Goal: Task Accomplishment & Management: Use online tool/utility

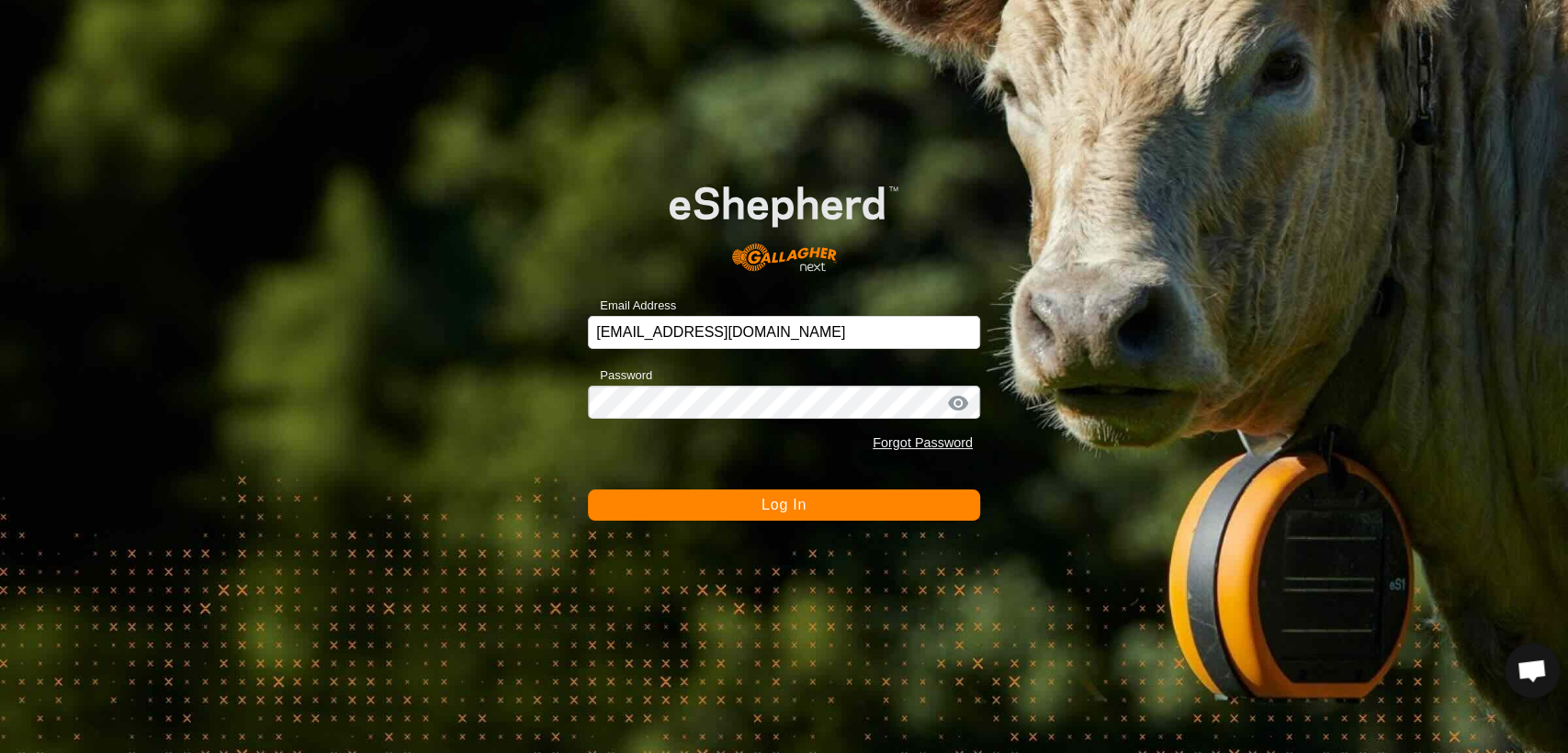
click at [759, 496] on button "Log In" at bounding box center [784, 505] width 392 height 31
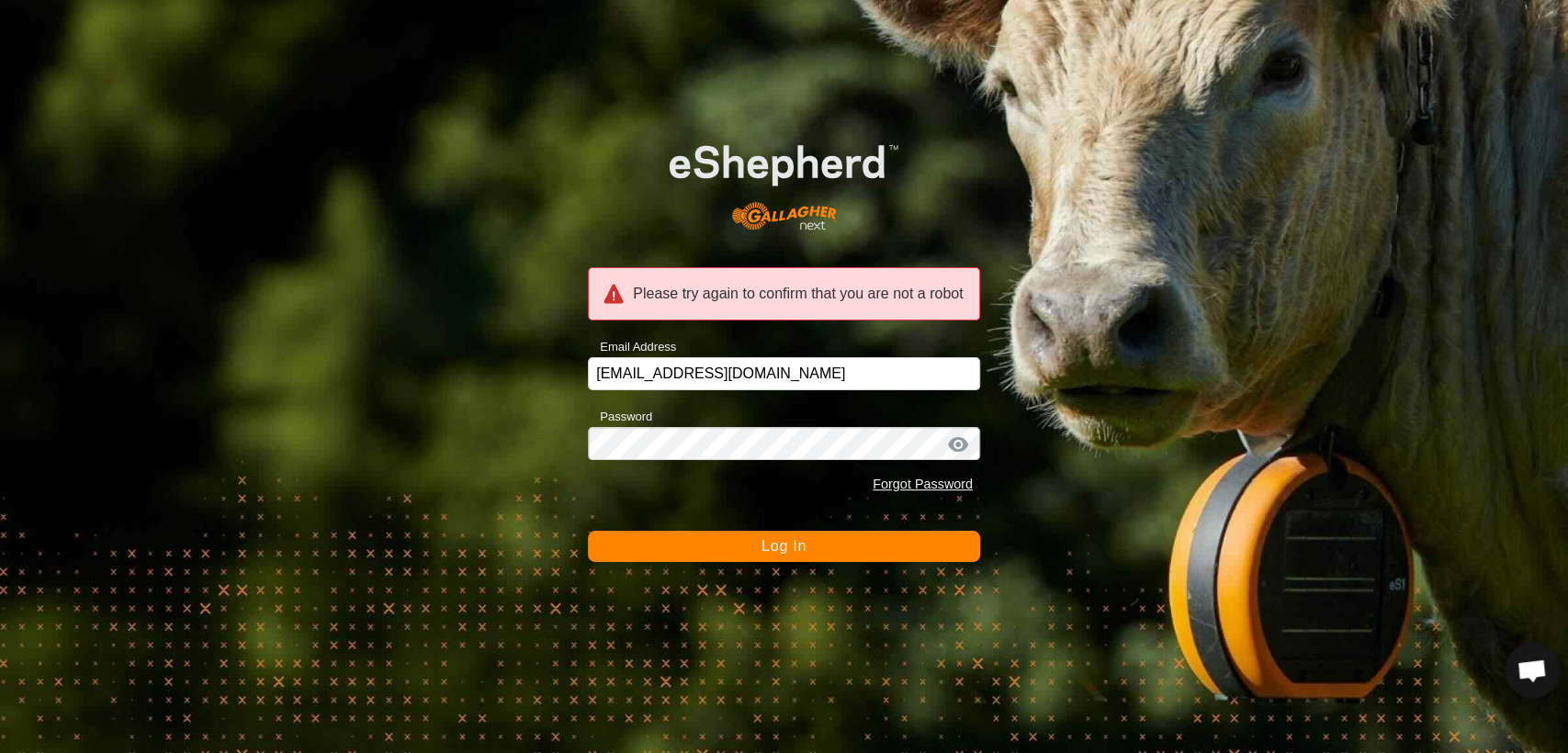
click at [737, 572] on div "Please try again to confirm that you are not a robot Email Address kupschy@gmai…" at bounding box center [784, 376] width 1568 height 753
click at [731, 558] on button "Log In" at bounding box center [784, 545] width 392 height 31
click at [729, 558] on button "Log In" at bounding box center [784, 545] width 392 height 31
click at [721, 369] on input "kupschy@gmail.com" at bounding box center [784, 374] width 392 height 33
click at [588, 530] on button "Log In" at bounding box center [784, 545] width 392 height 31
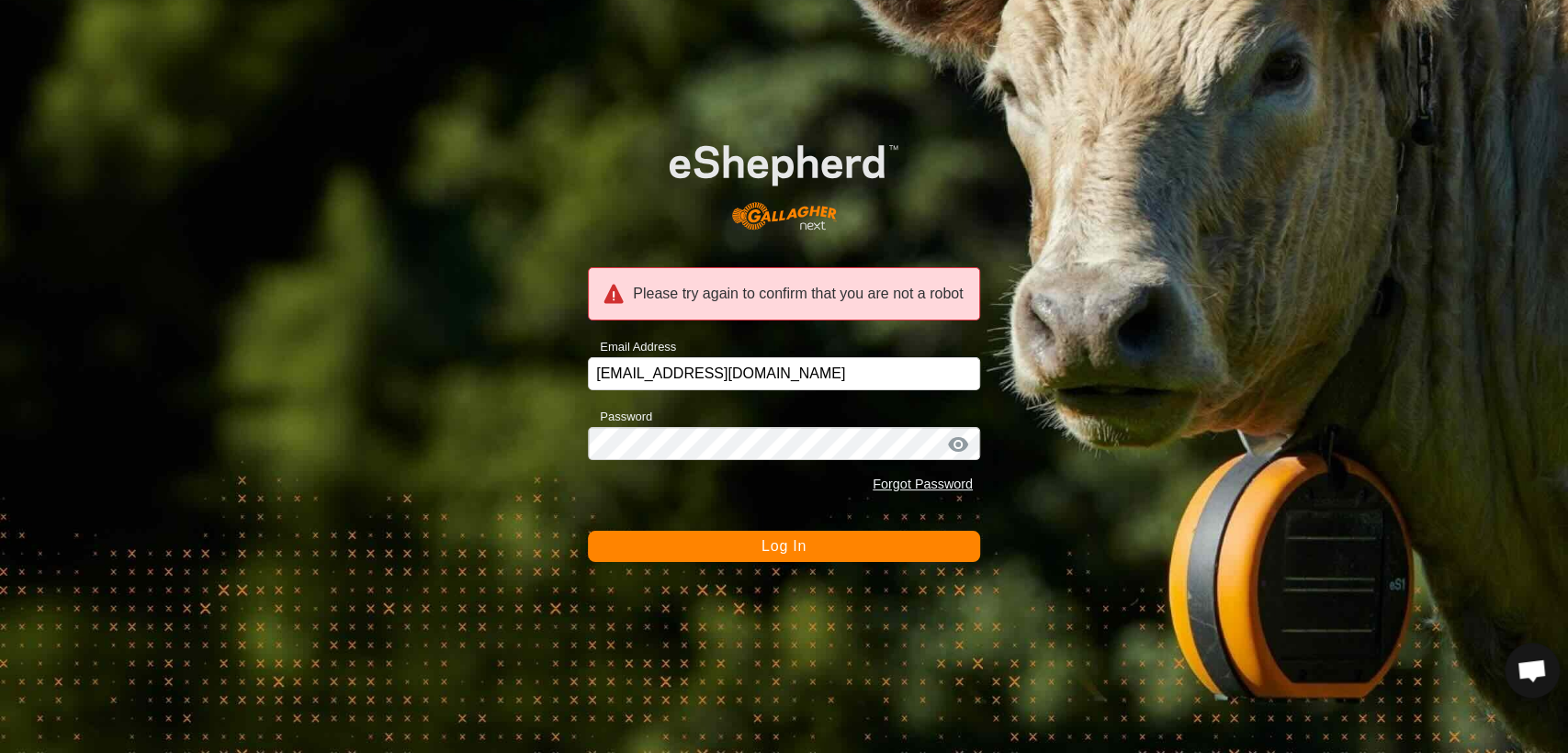
drag, startPoint x: 728, startPoint y: 535, endPoint x: 713, endPoint y: 556, distance: 25.8
click at [713, 556] on button "Log In" at bounding box center [784, 545] width 392 height 31
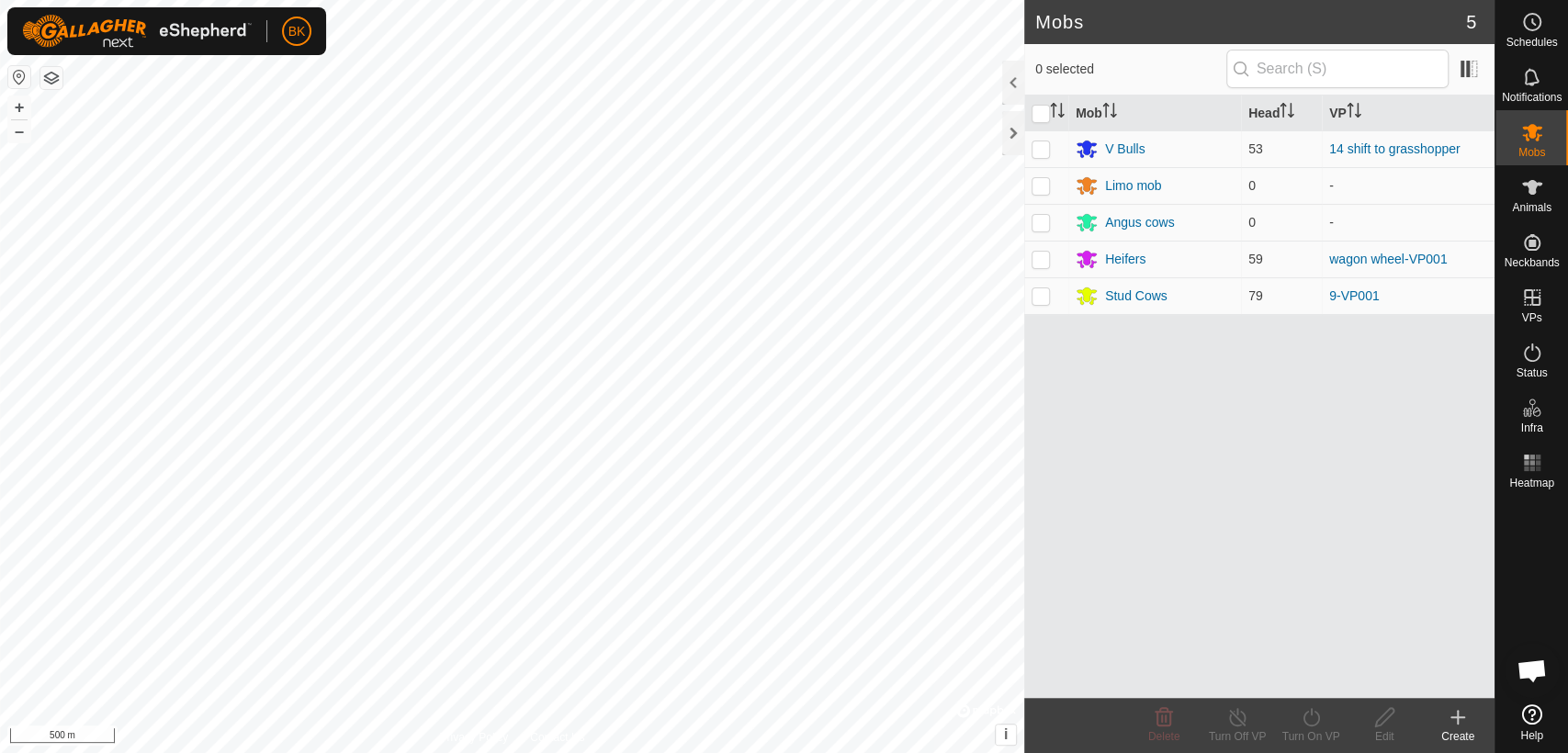
click at [1352, 143] on link "14 shift to grasshopper" at bounding box center [1394, 148] width 130 height 15
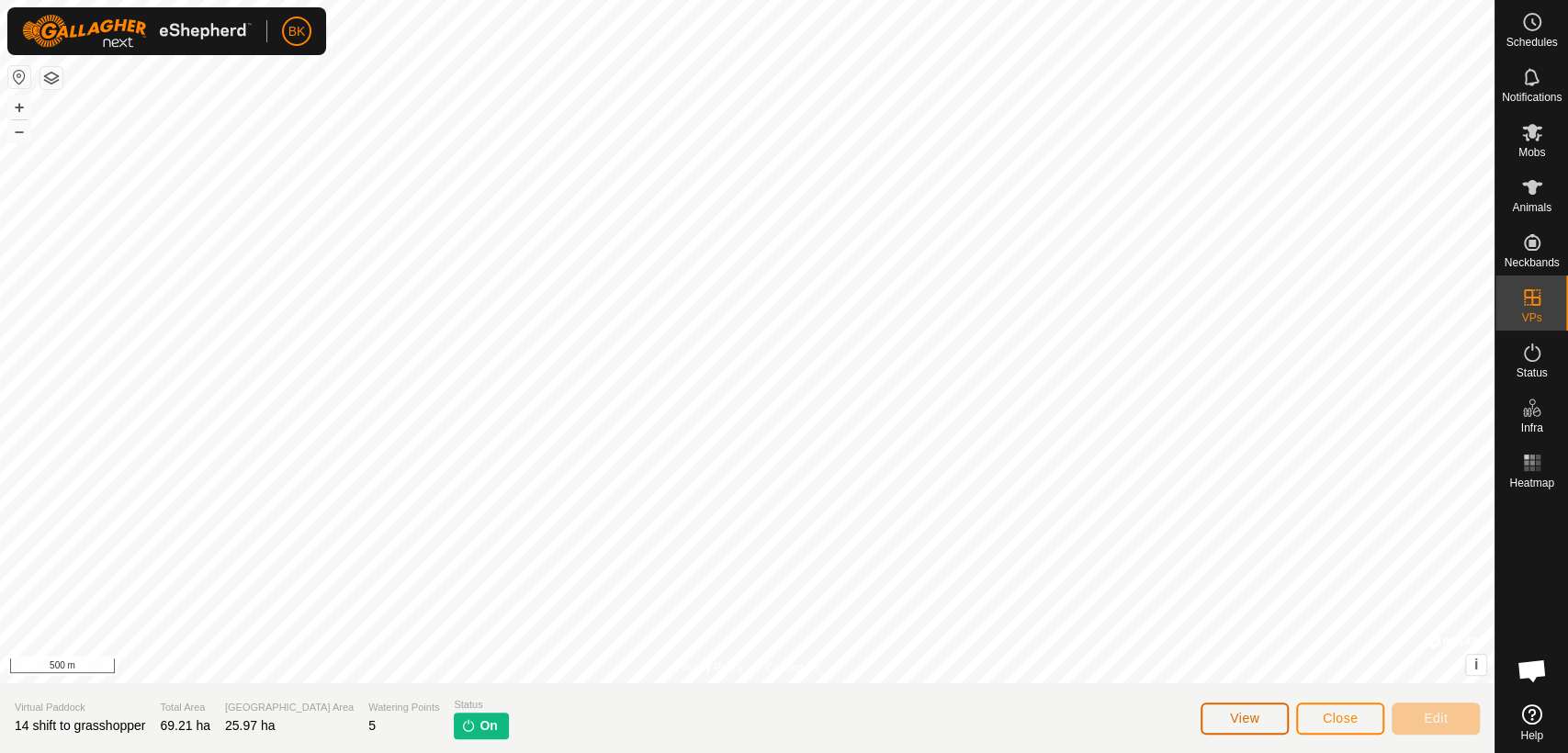
click at [1242, 721] on span "View" at bounding box center [1245, 718] width 30 height 15
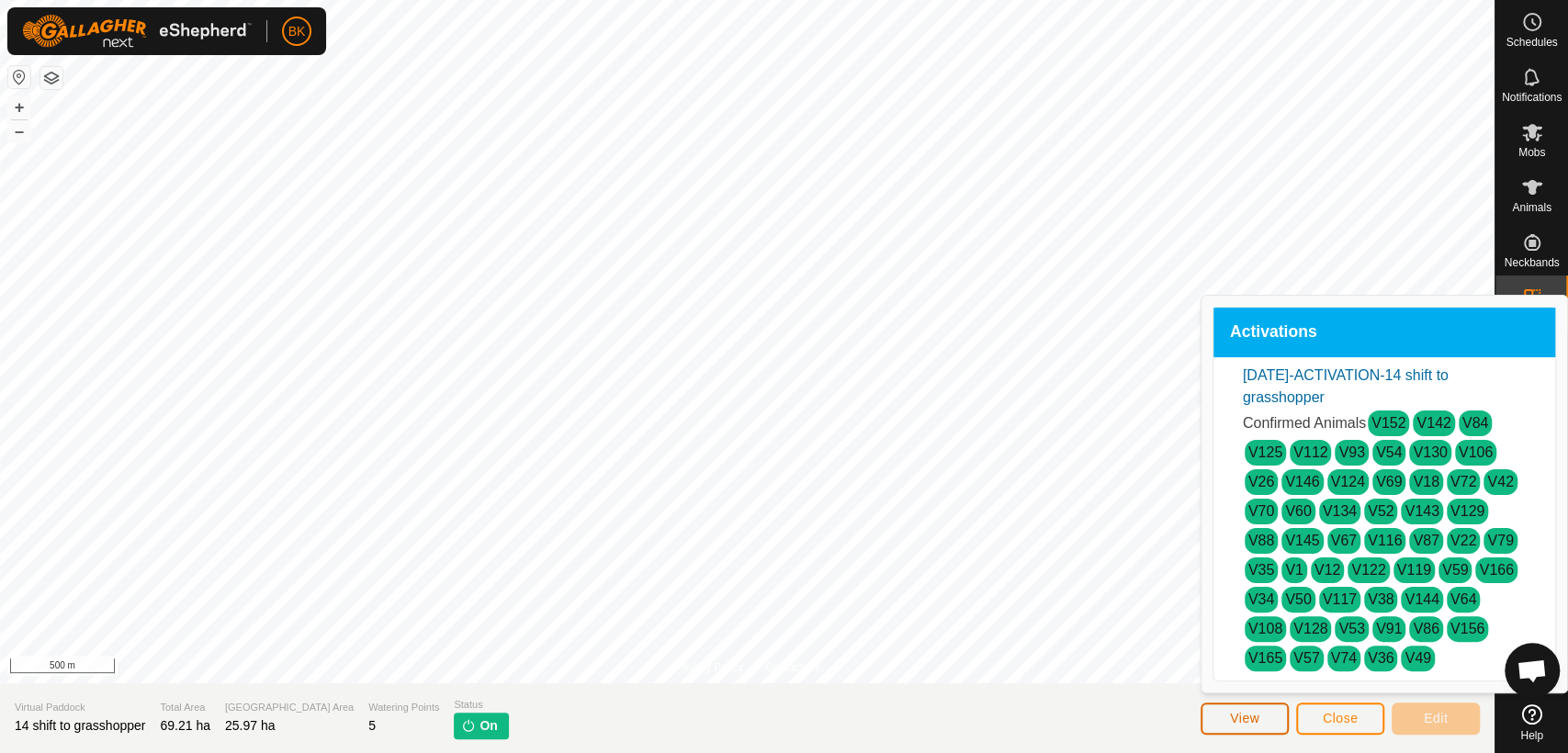
click at [1242, 721] on span "View" at bounding box center [1245, 718] width 30 height 15
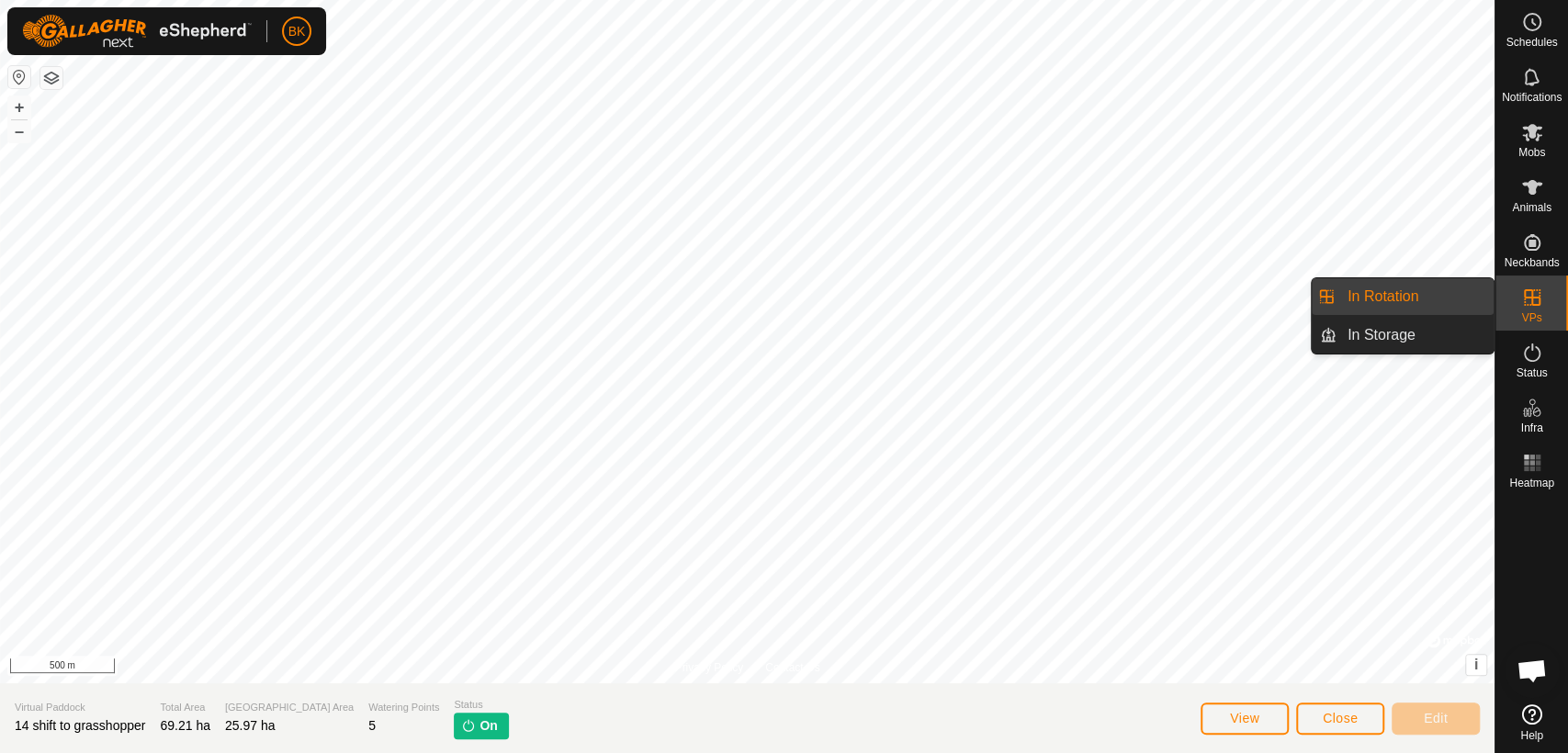
click at [1439, 298] on link "In Rotation" at bounding box center [1415, 296] width 157 height 37
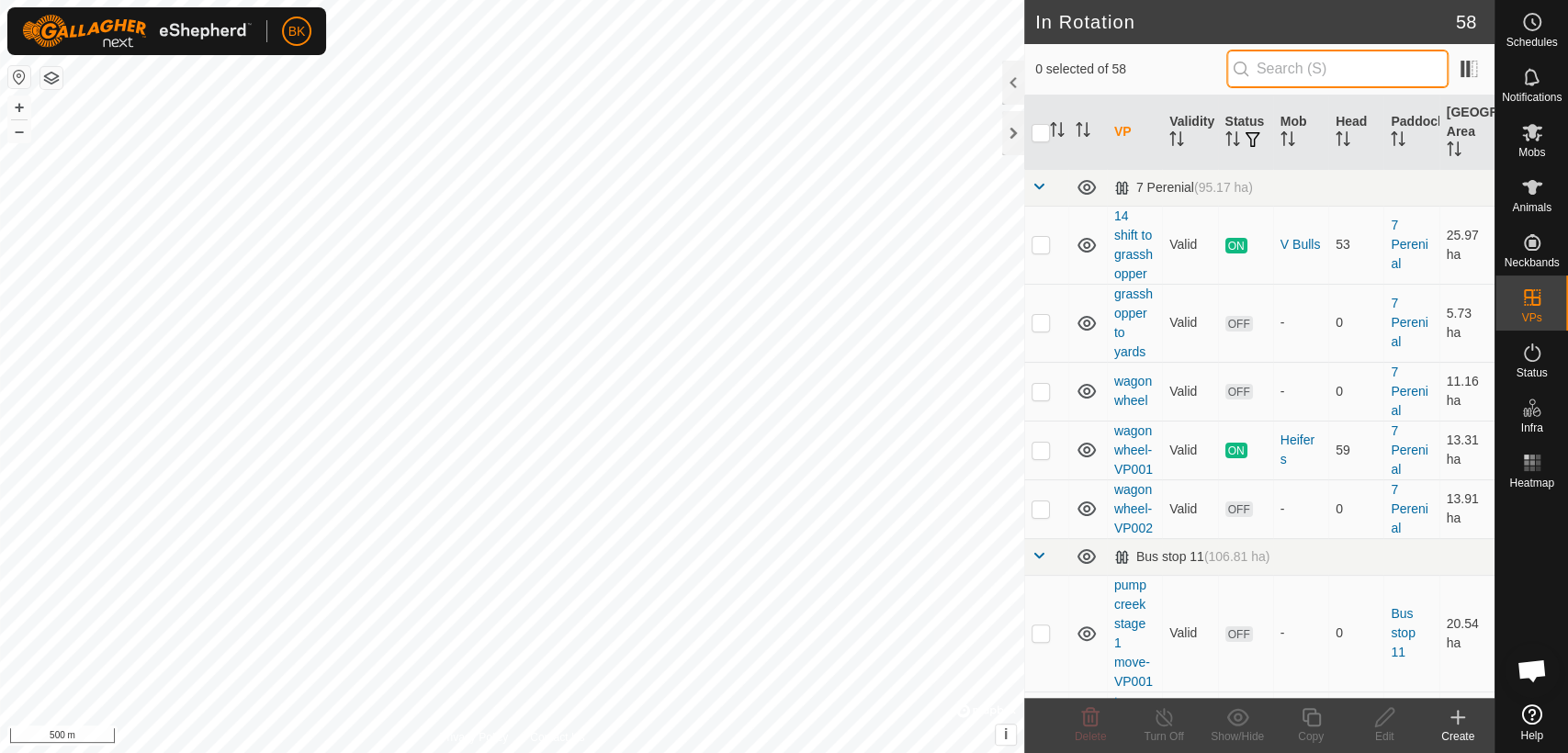
click at [1323, 67] on input "text" at bounding box center [1337, 69] width 223 height 39
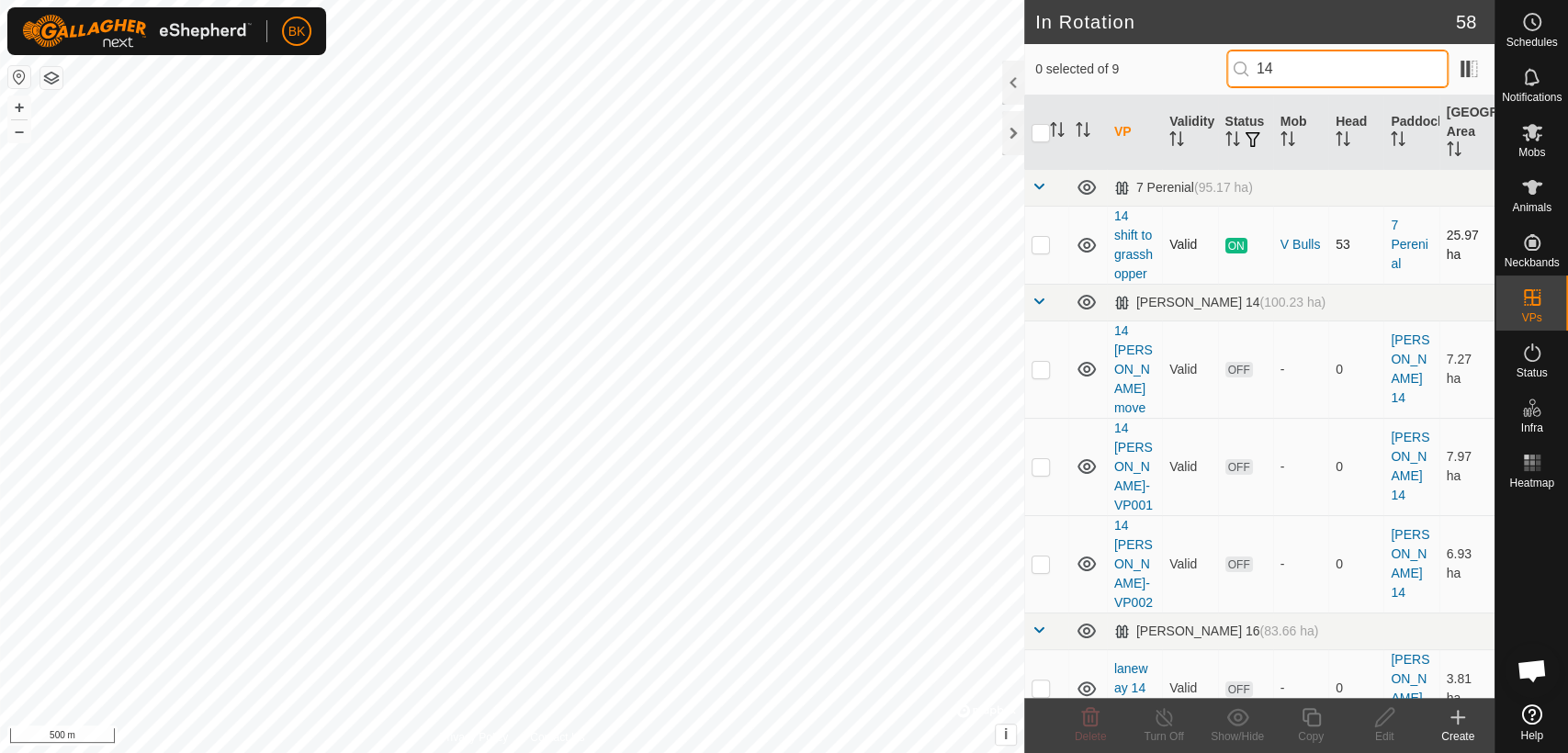
type input "14"
click at [1040, 251] on p-checkbox at bounding box center [1040, 244] width 18 height 15
checkbox input "true"
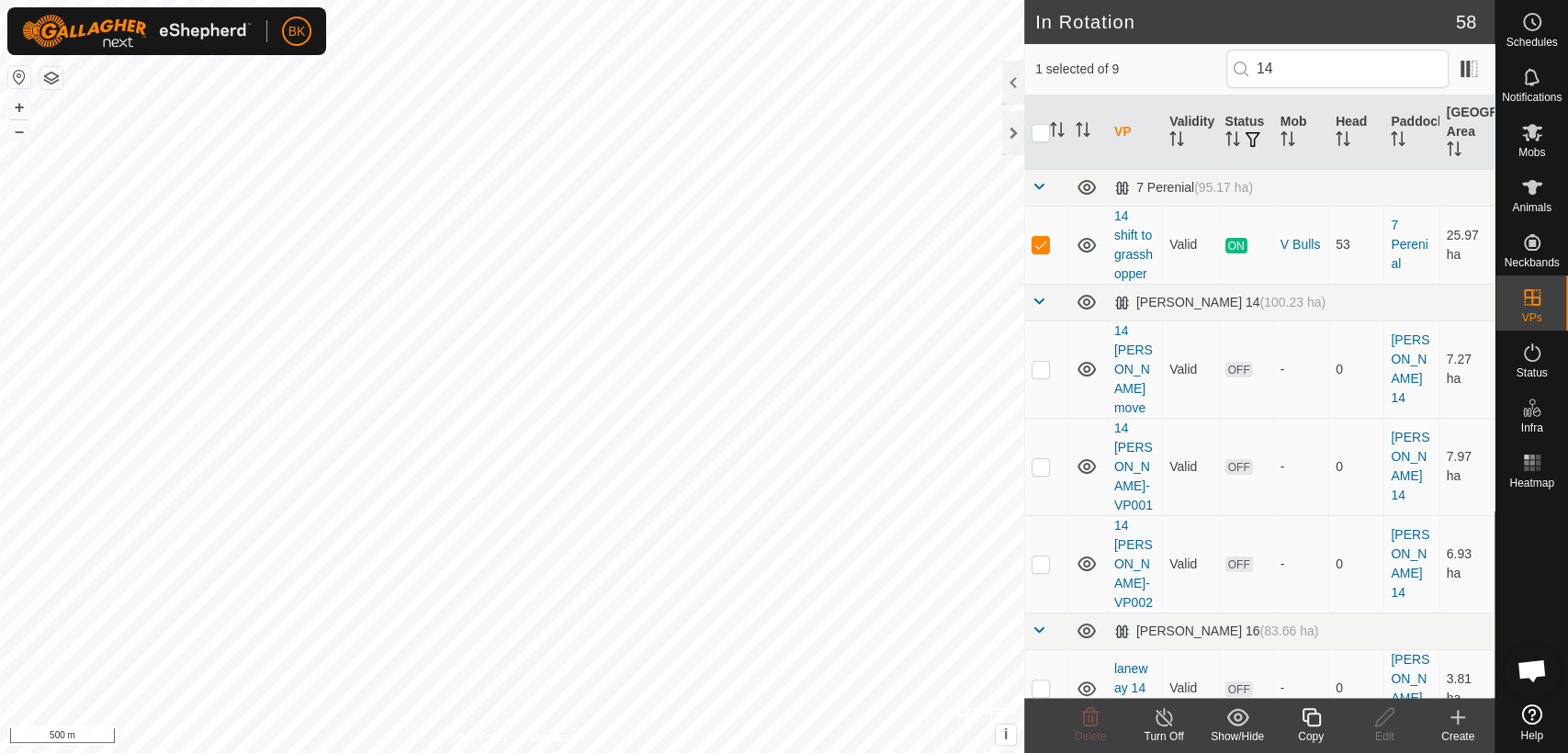
click at [1301, 722] on icon at bounding box center [1311, 717] width 23 height 22
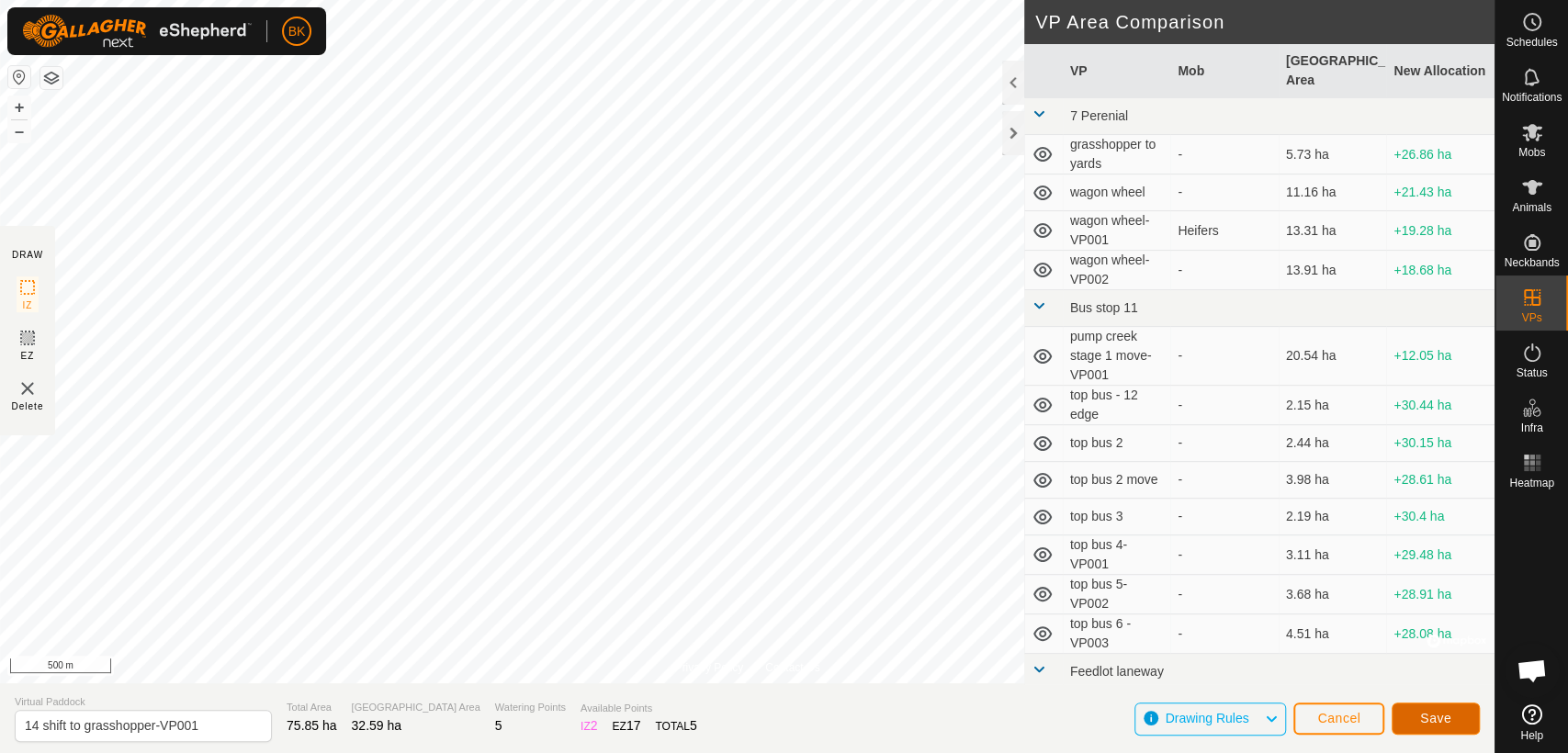
click at [1408, 707] on button "Save" at bounding box center [1436, 718] width 88 height 32
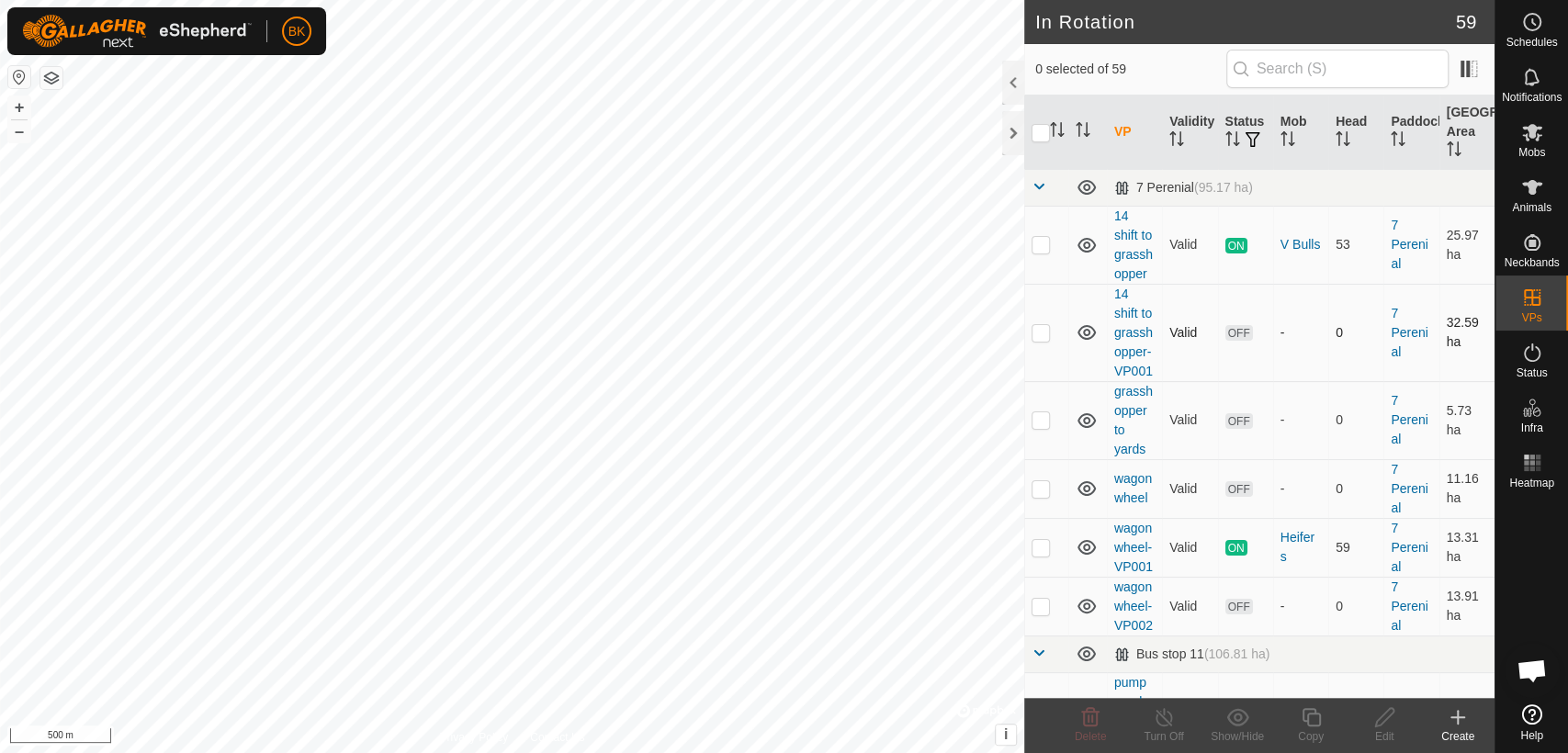
click at [1033, 340] on p-checkbox at bounding box center [1040, 332] width 18 height 15
checkbox input "true"
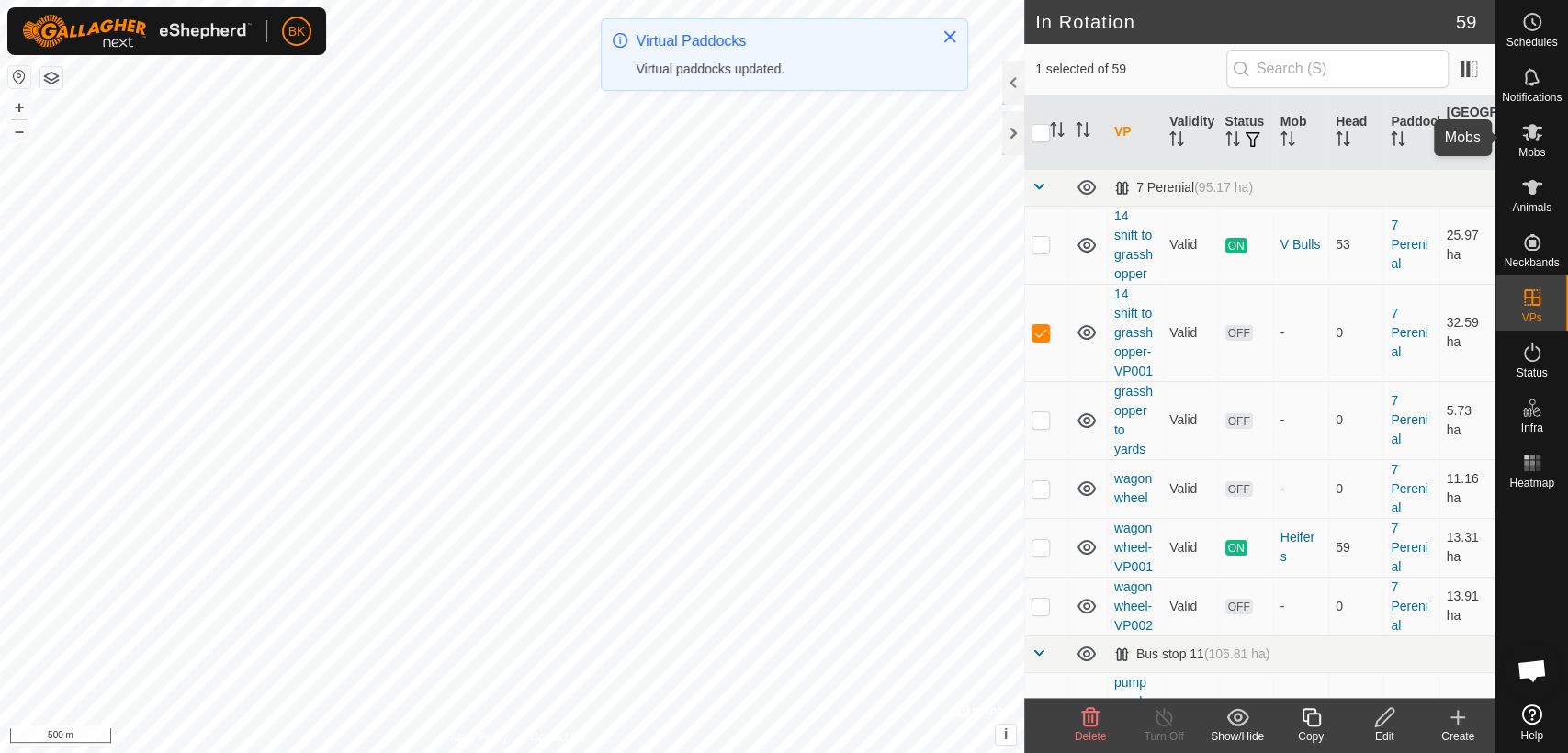
click at [1529, 132] on icon at bounding box center [1532, 133] width 20 height 18
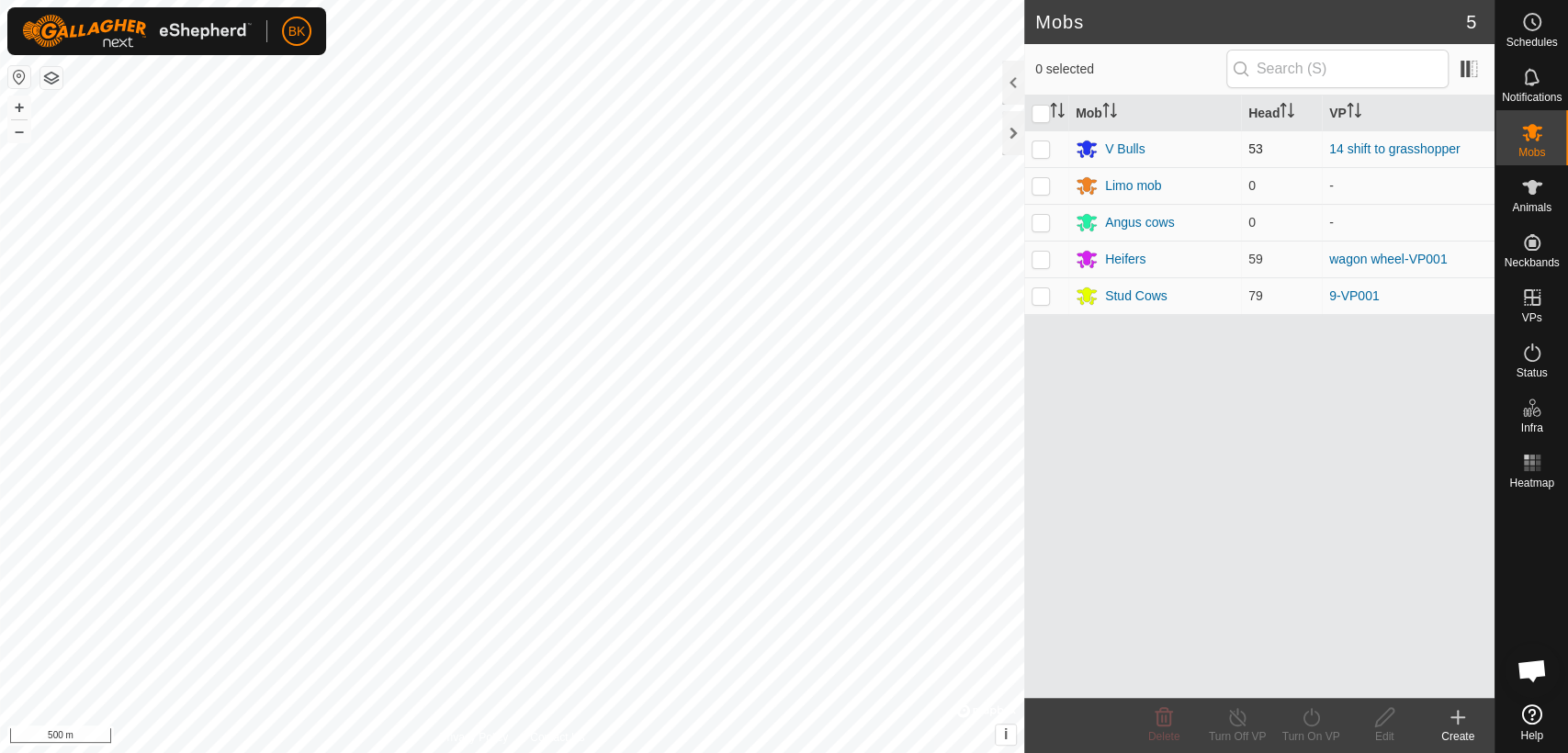
click at [1035, 148] on p-checkbox at bounding box center [1040, 148] width 18 height 15
checkbox input "true"
click at [1316, 724] on icon at bounding box center [1311, 717] width 23 height 22
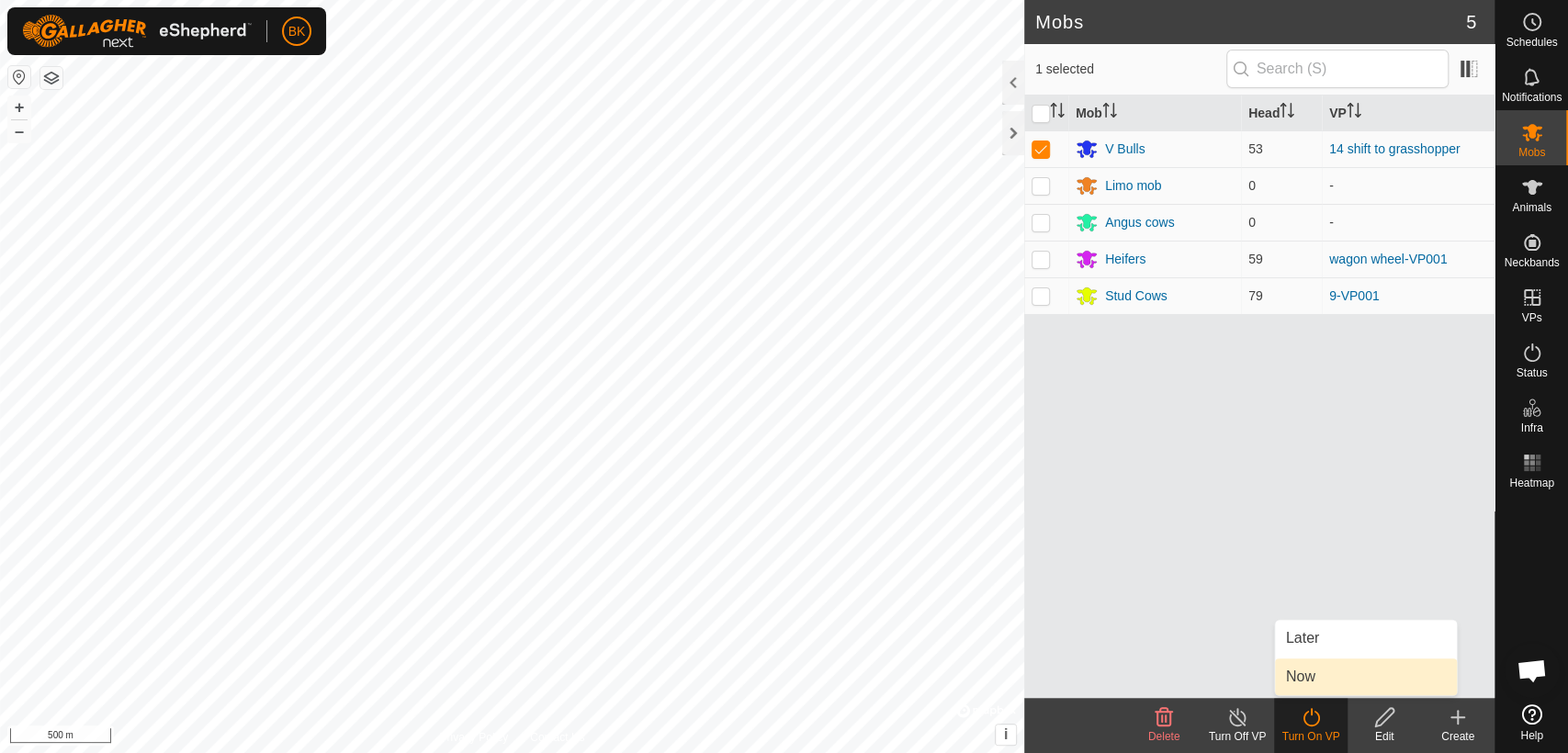
click at [1301, 671] on link "Now" at bounding box center [1365, 677] width 182 height 37
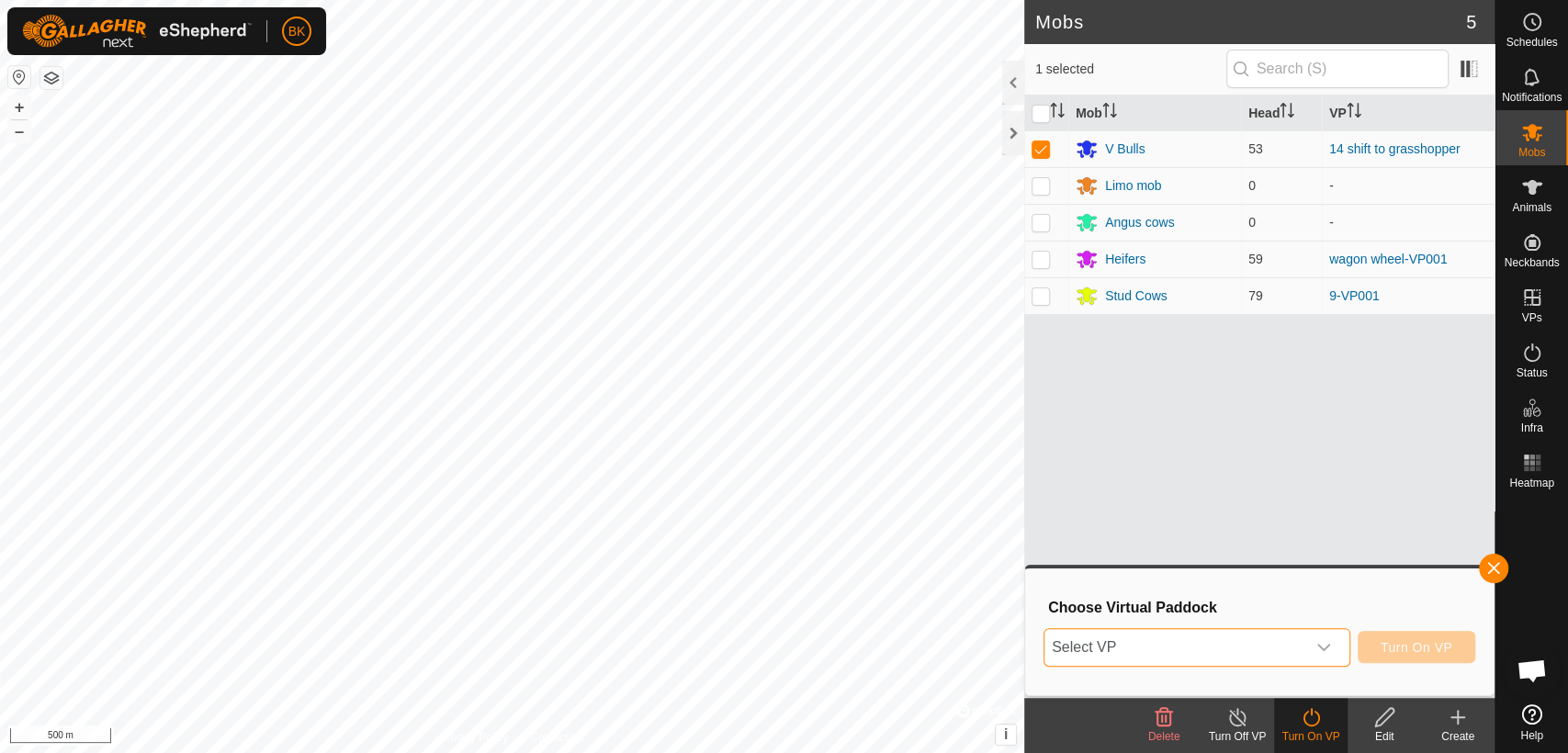
click at [1290, 635] on span "Select VP" at bounding box center [1175, 647] width 261 height 37
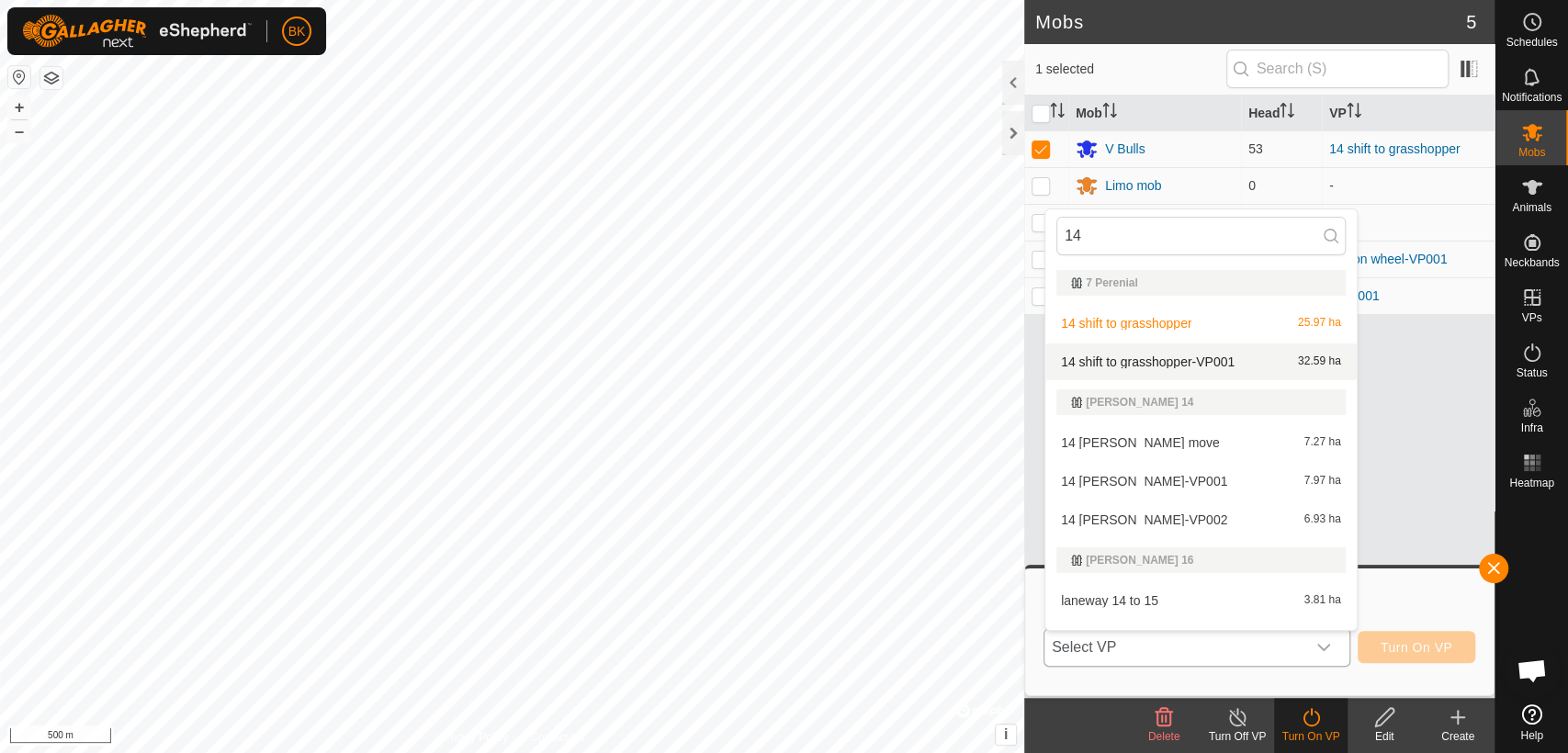
type input "14"
click at [1231, 367] on li "14 shift to grasshopper-VP001 32.59 ha" at bounding box center [1200, 362] width 311 height 37
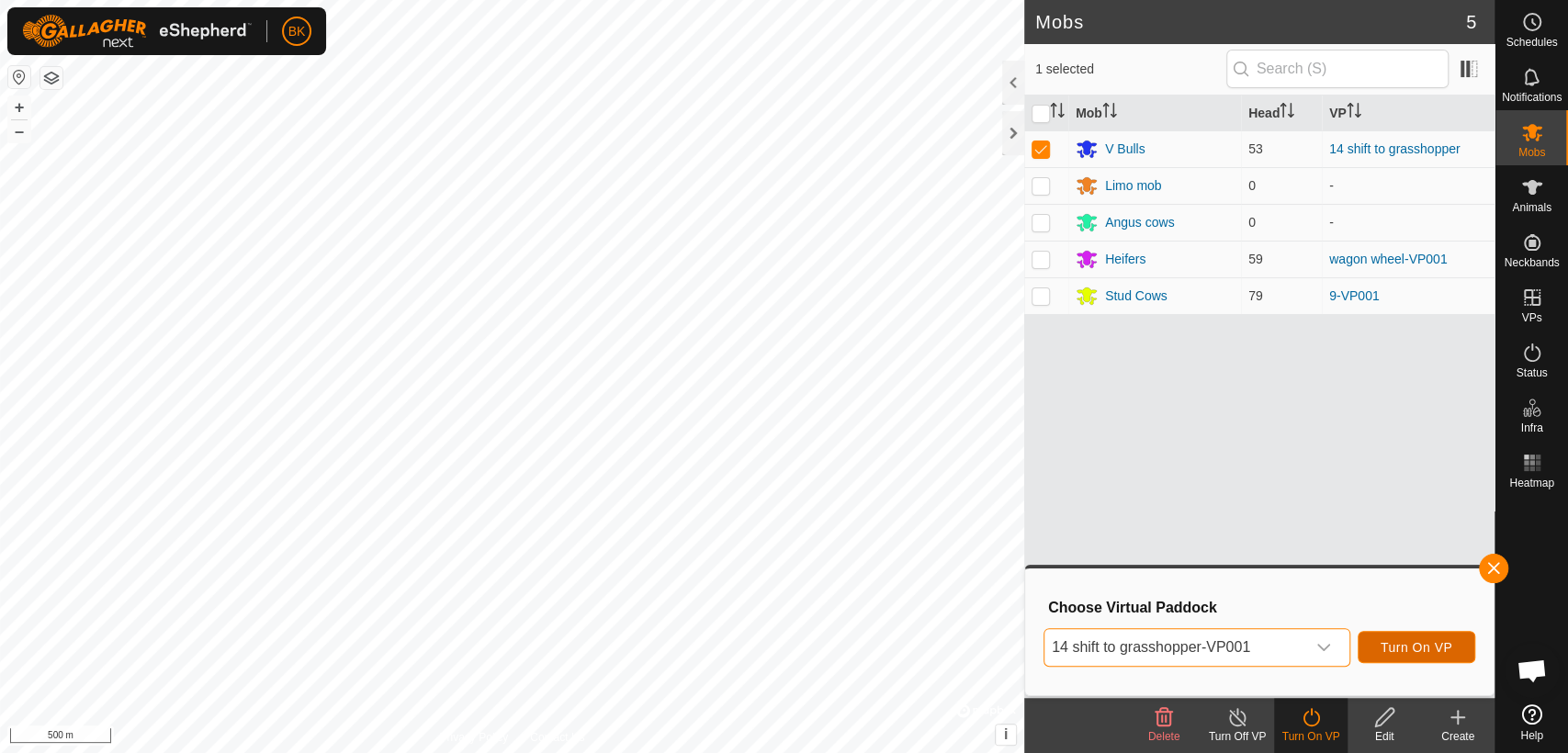
click at [1446, 657] on button "Turn On VP" at bounding box center [1417, 647] width 117 height 32
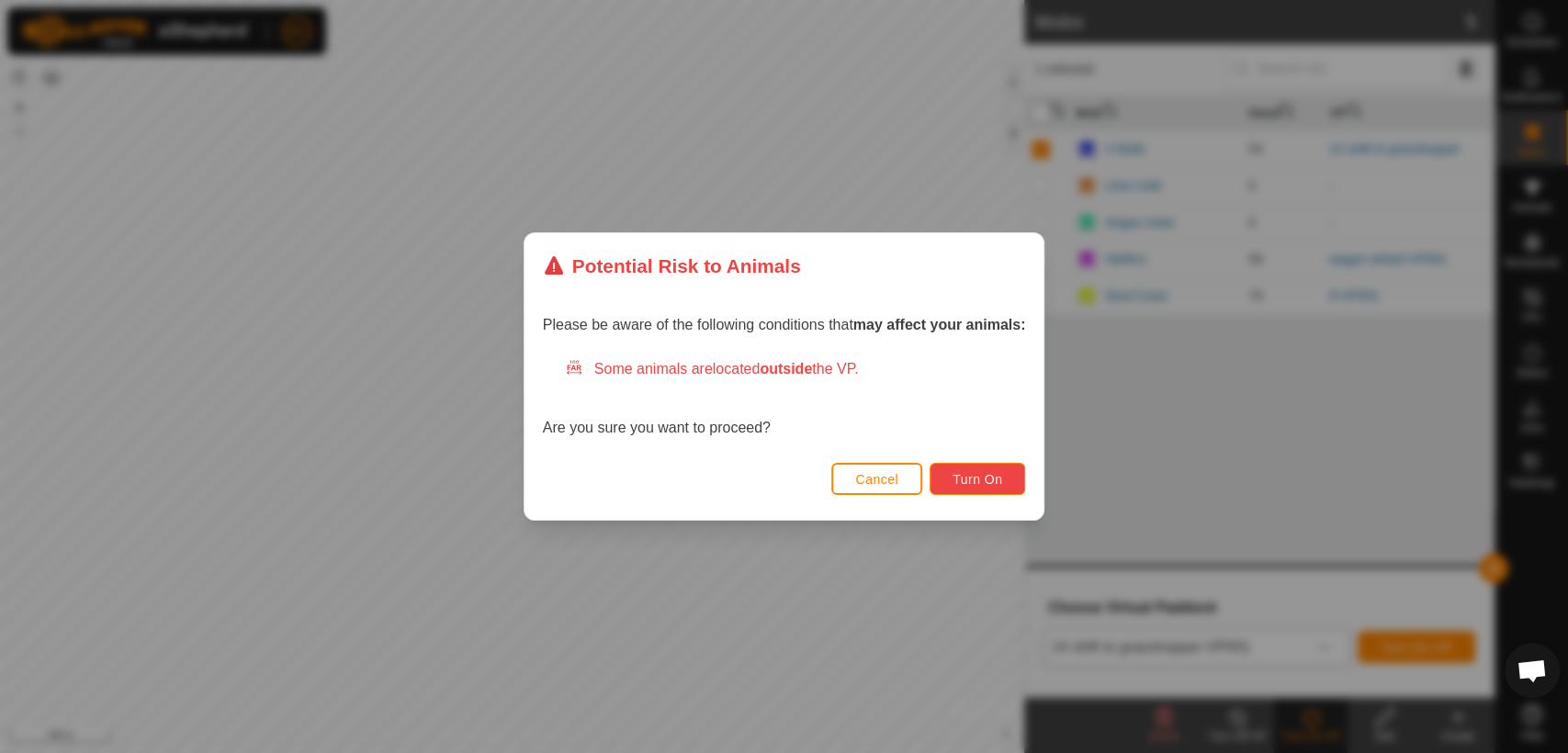
click at [1003, 481] on span "Turn On" at bounding box center [978, 479] width 50 height 15
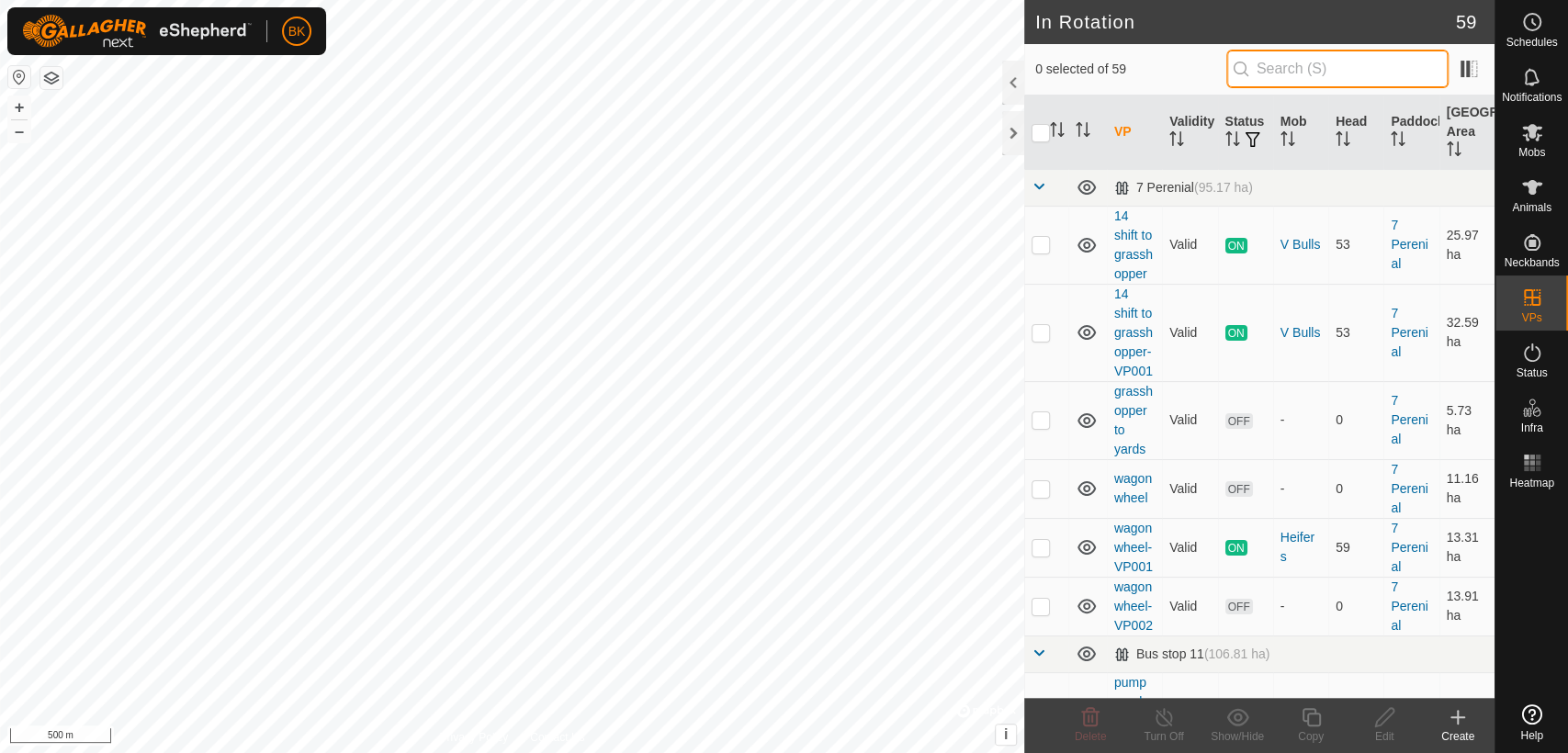
click at [1274, 82] on input "text" at bounding box center [1337, 69] width 223 height 39
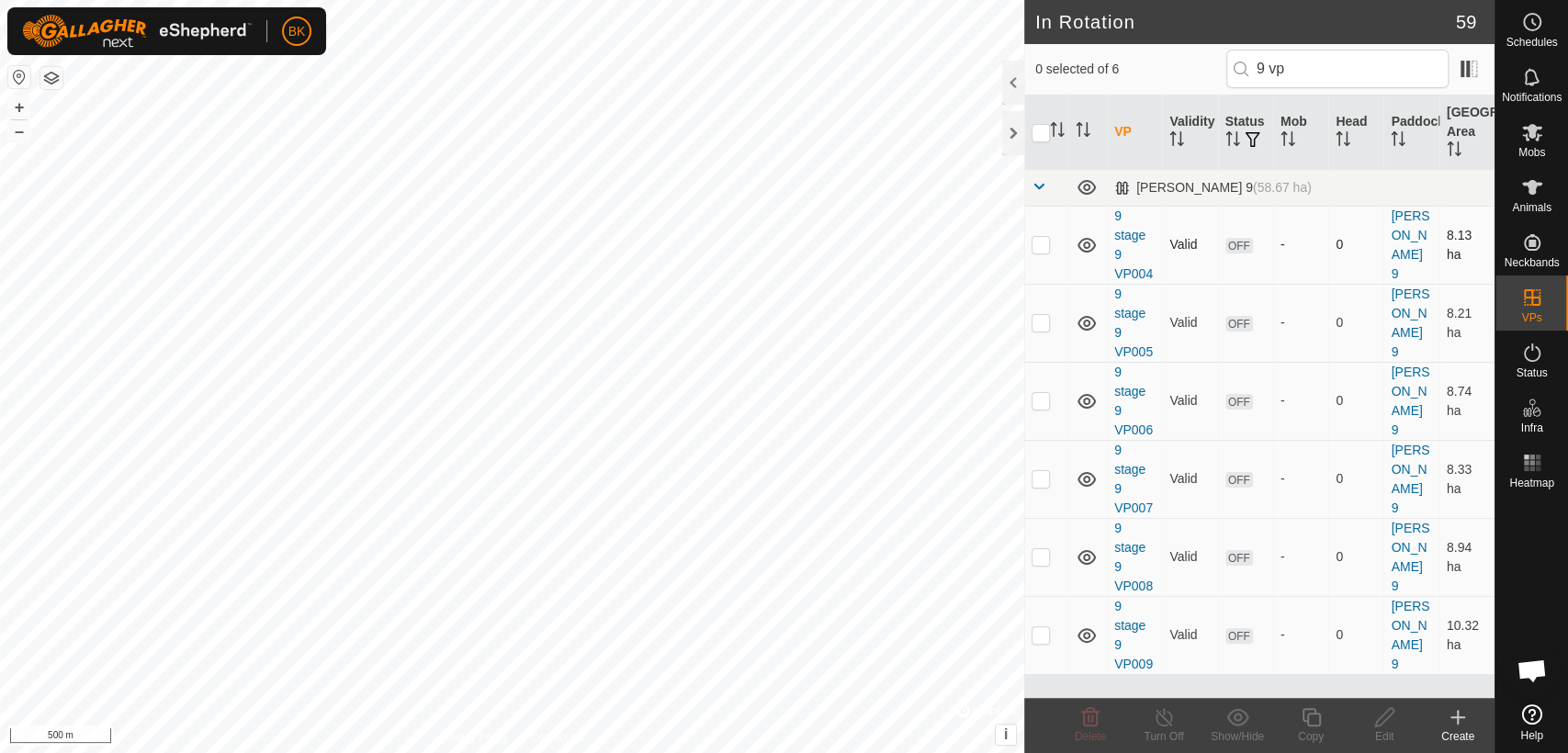
click at [1243, 284] on td "OFF" at bounding box center [1245, 244] width 55 height 78
click at [1332, 69] on input "9 vp" at bounding box center [1337, 69] width 223 height 39
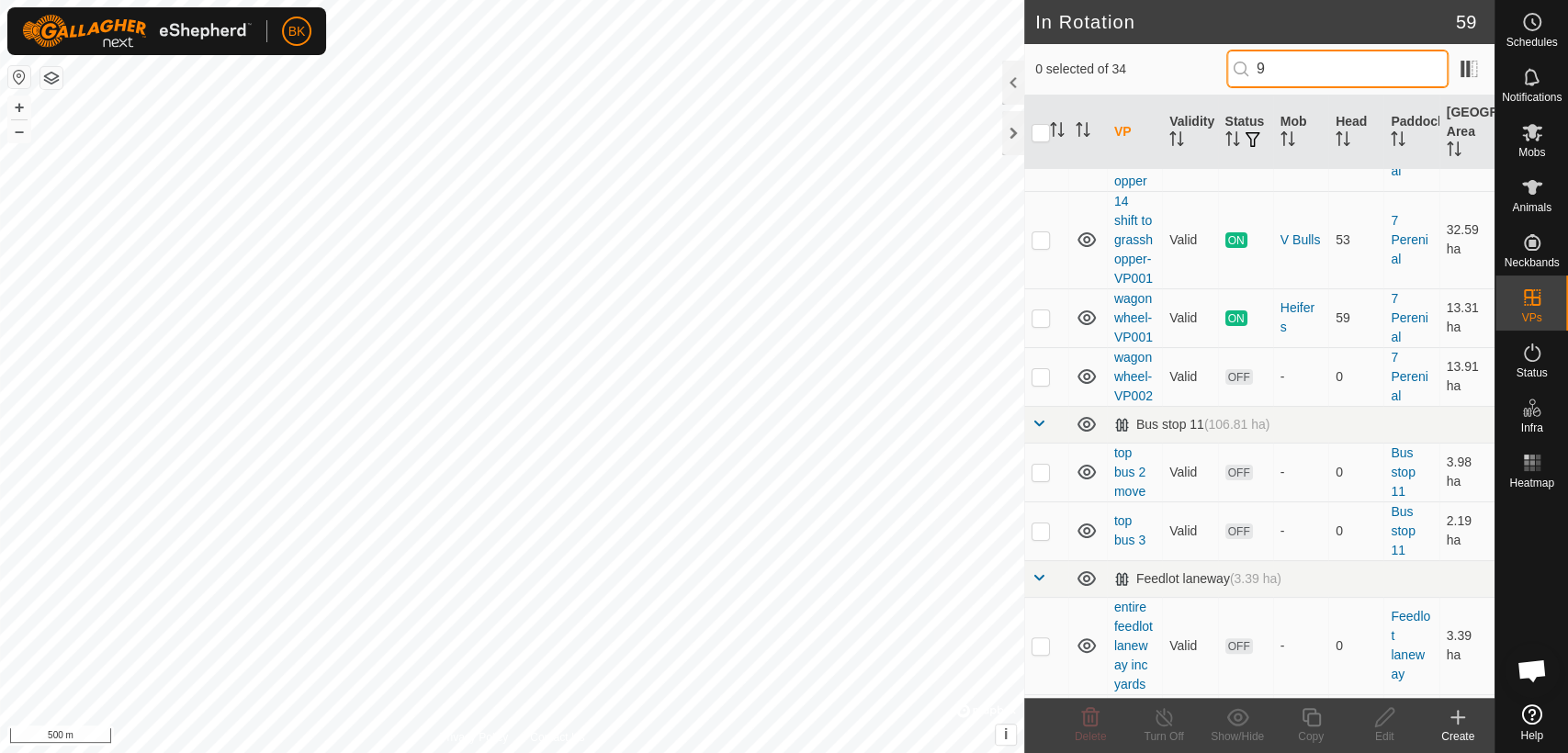
scroll to position [0, 0]
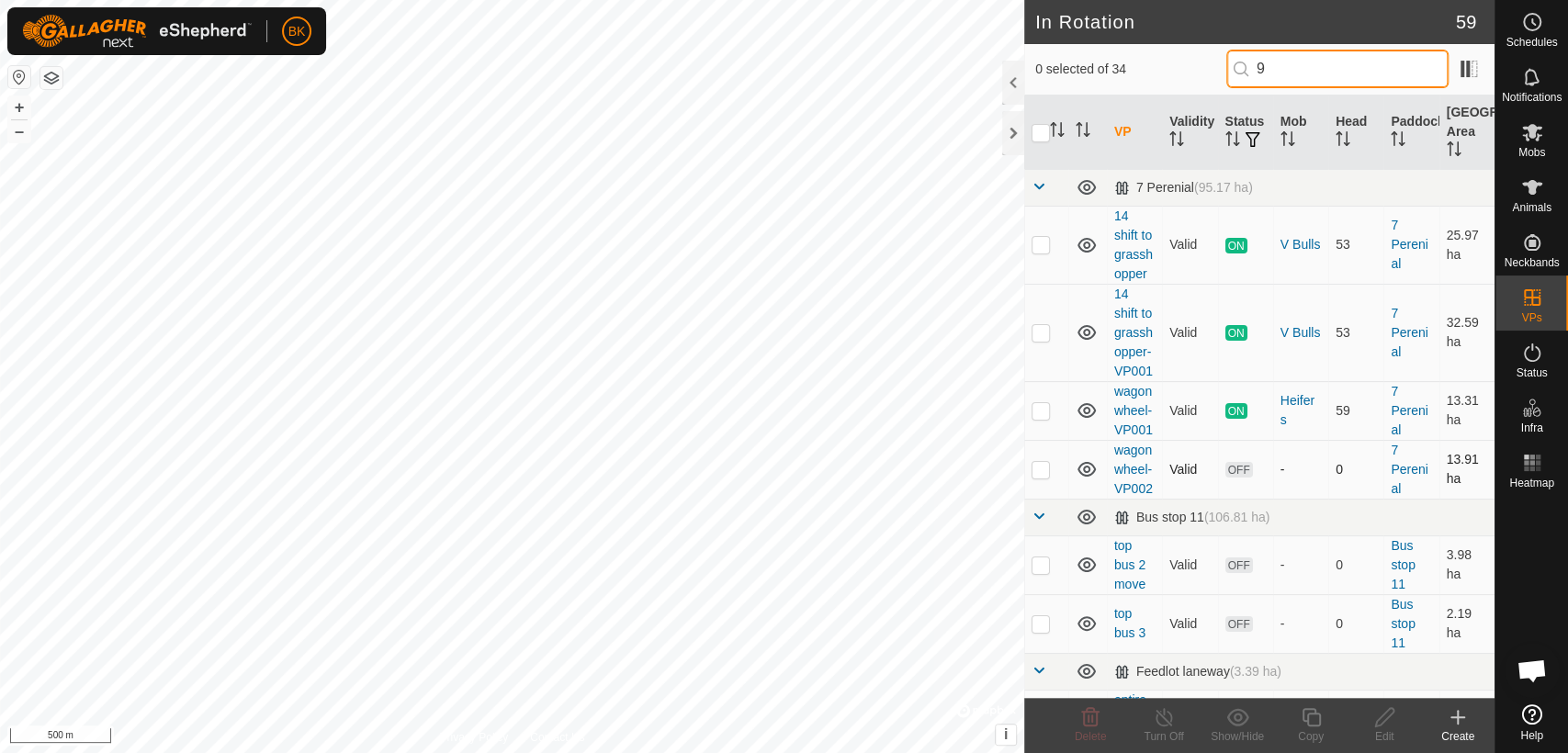
type input "9"
click at [1310, 499] on td "-" at bounding box center [1301, 469] width 55 height 59
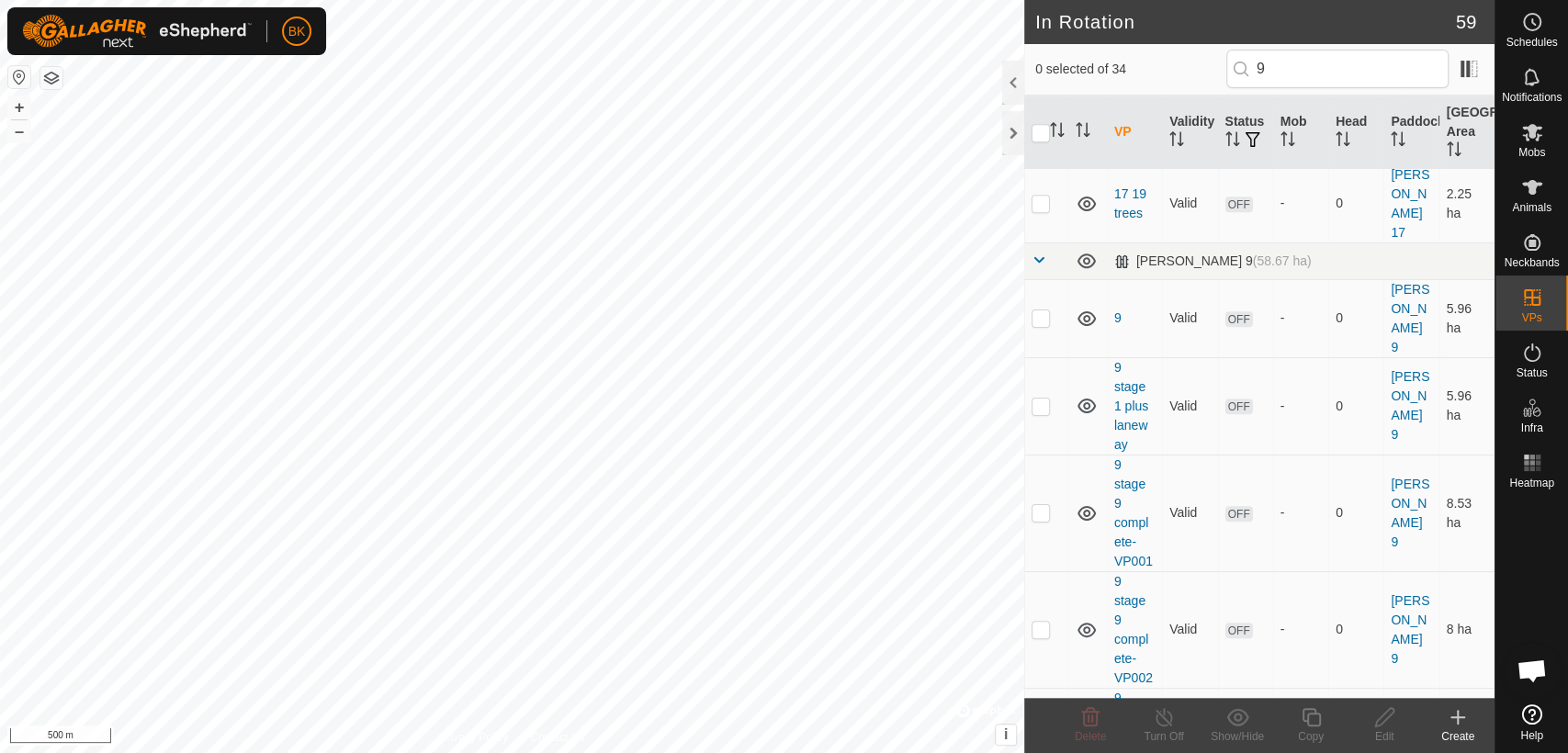
scroll to position [1183, 0]
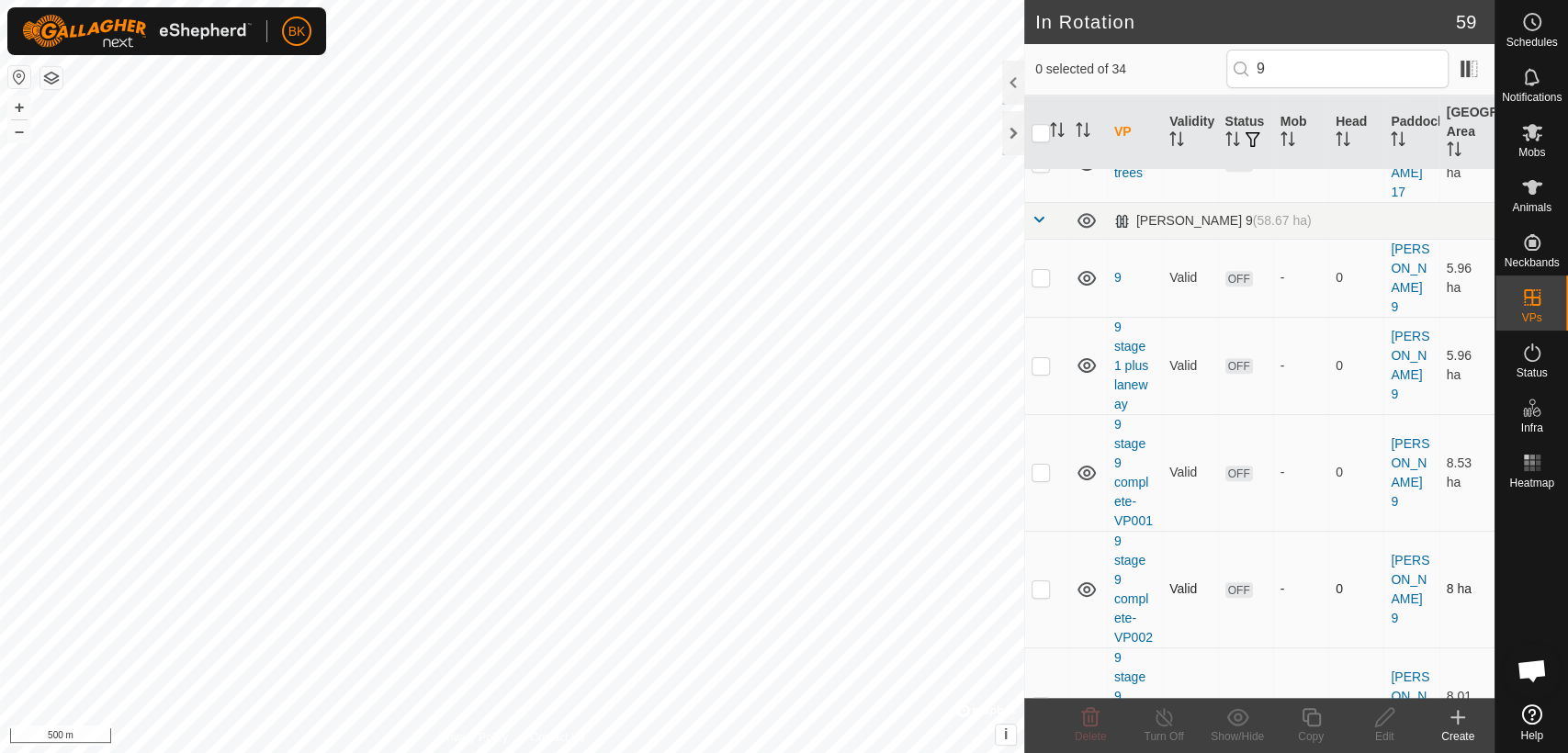
click at [1040, 596] on p-checkbox at bounding box center [1040, 588] width 18 height 15
checkbox input "true"
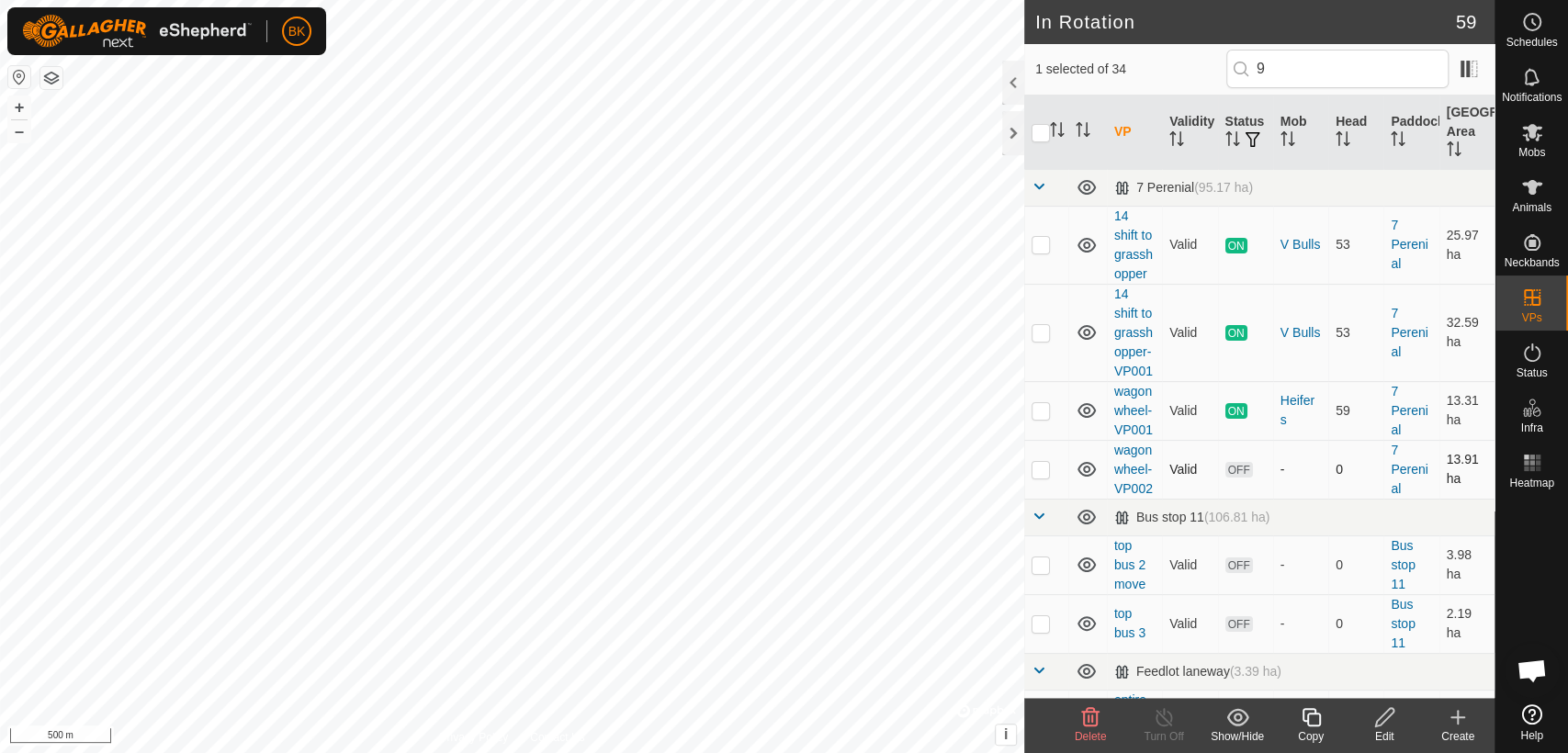
click at [1288, 480] on div "-" at bounding box center [1301, 469] width 41 height 19
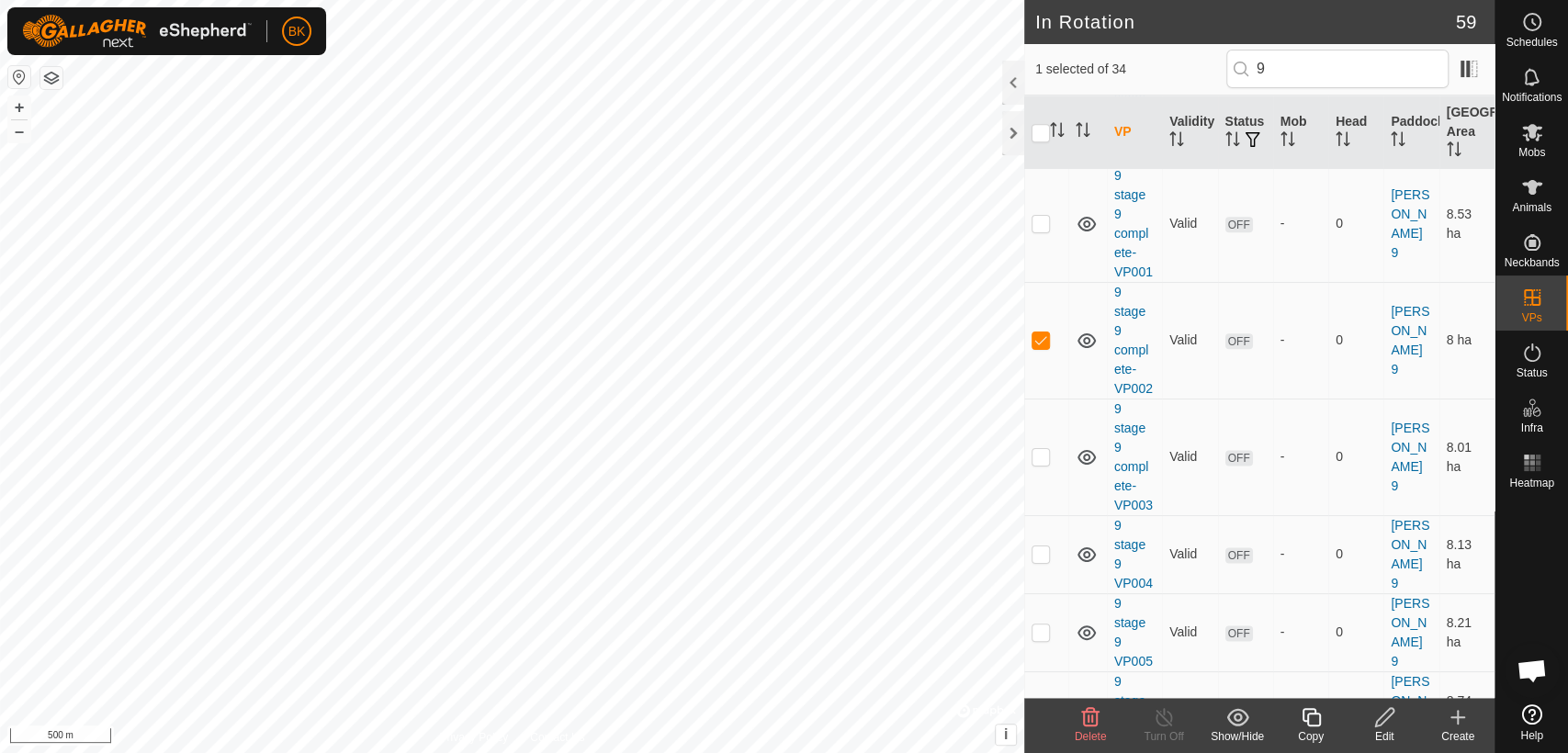
scroll to position [1429, 0]
click at [1537, 135] on icon at bounding box center [1532, 133] width 20 height 18
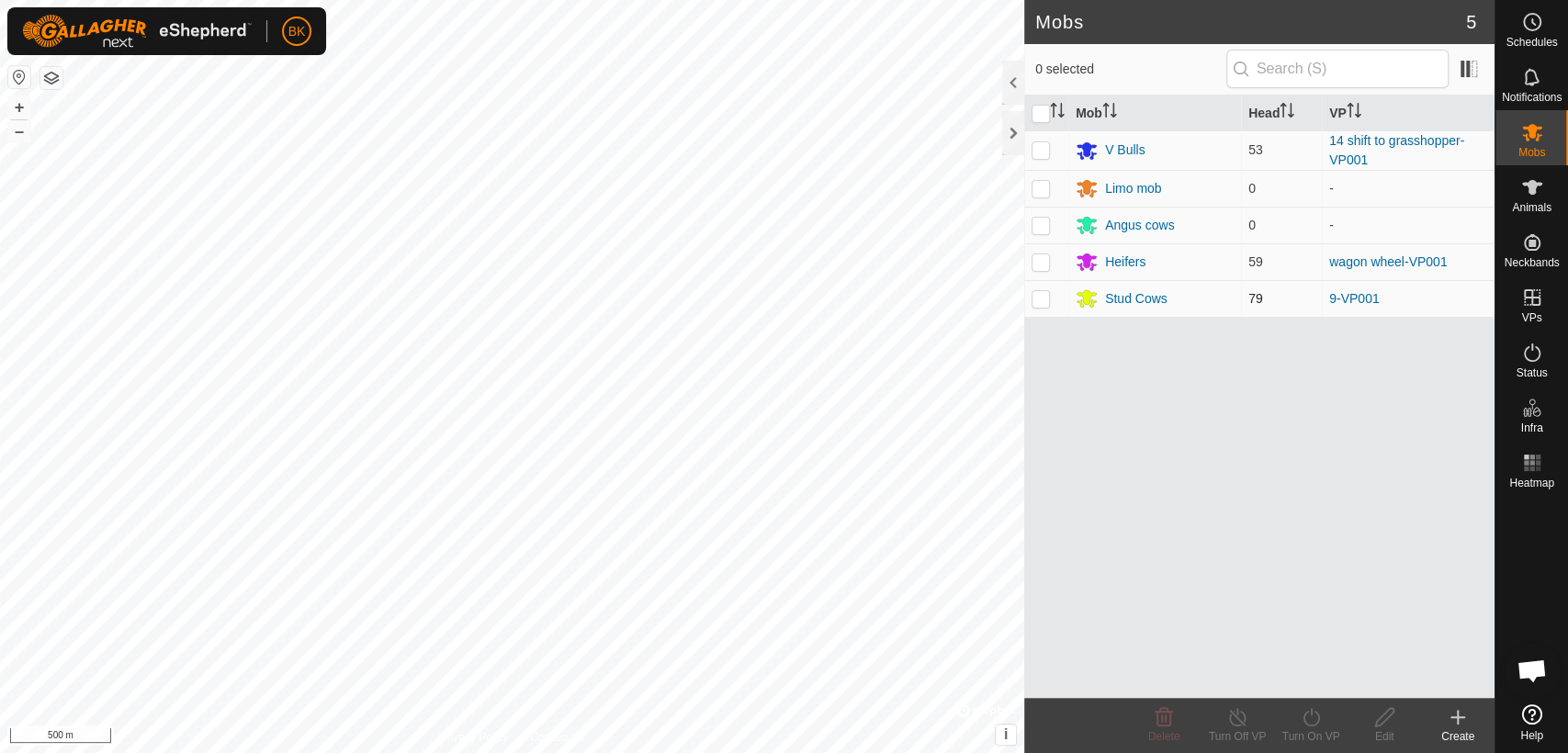
click at [1036, 297] on p-checkbox at bounding box center [1040, 298] width 18 height 15
checkbox input "true"
click at [1303, 718] on icon at bounding box center [1311, 717] width 17 height 18
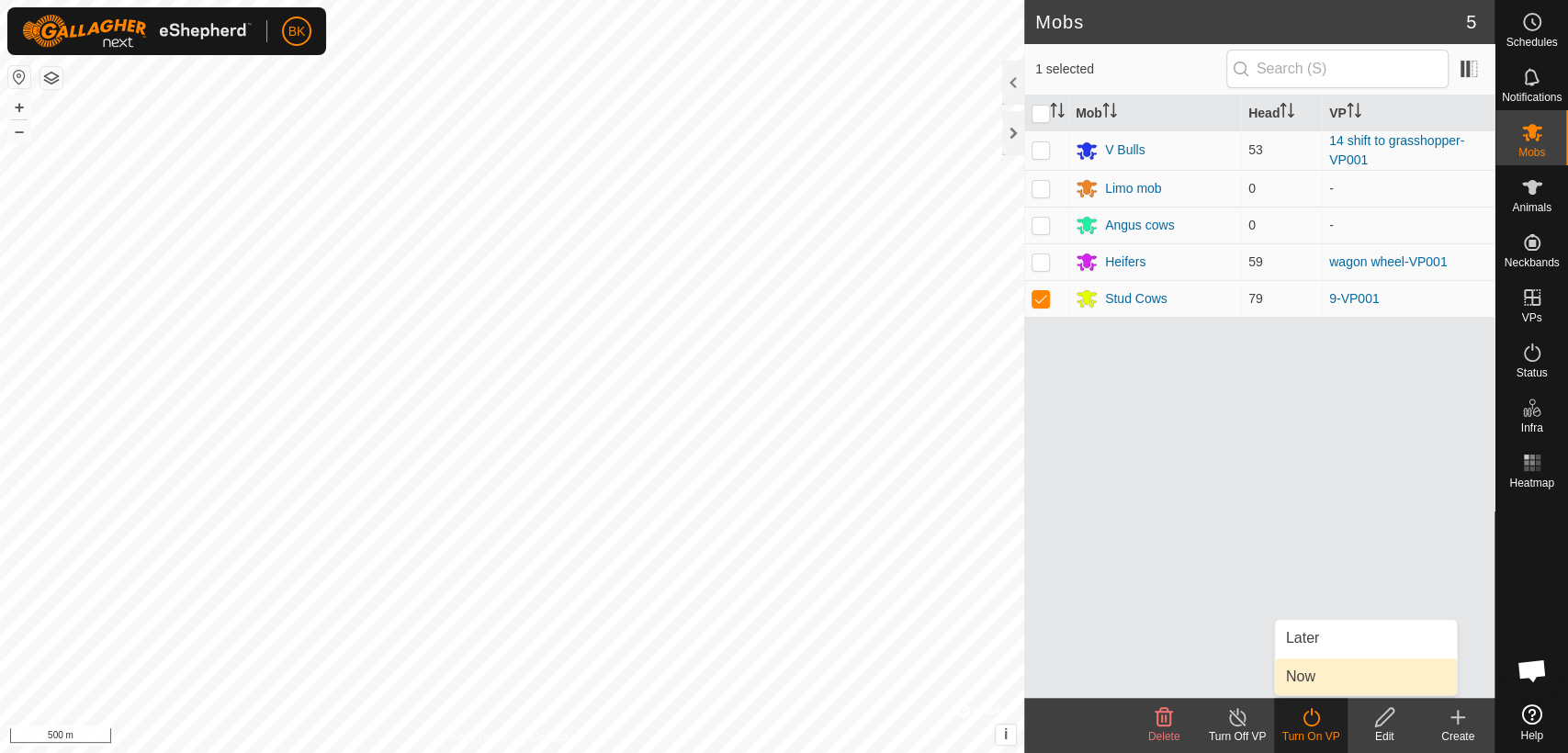
click at [1294, 671] on link "Now" at bounding box center [1365, 677] width 182 height 37
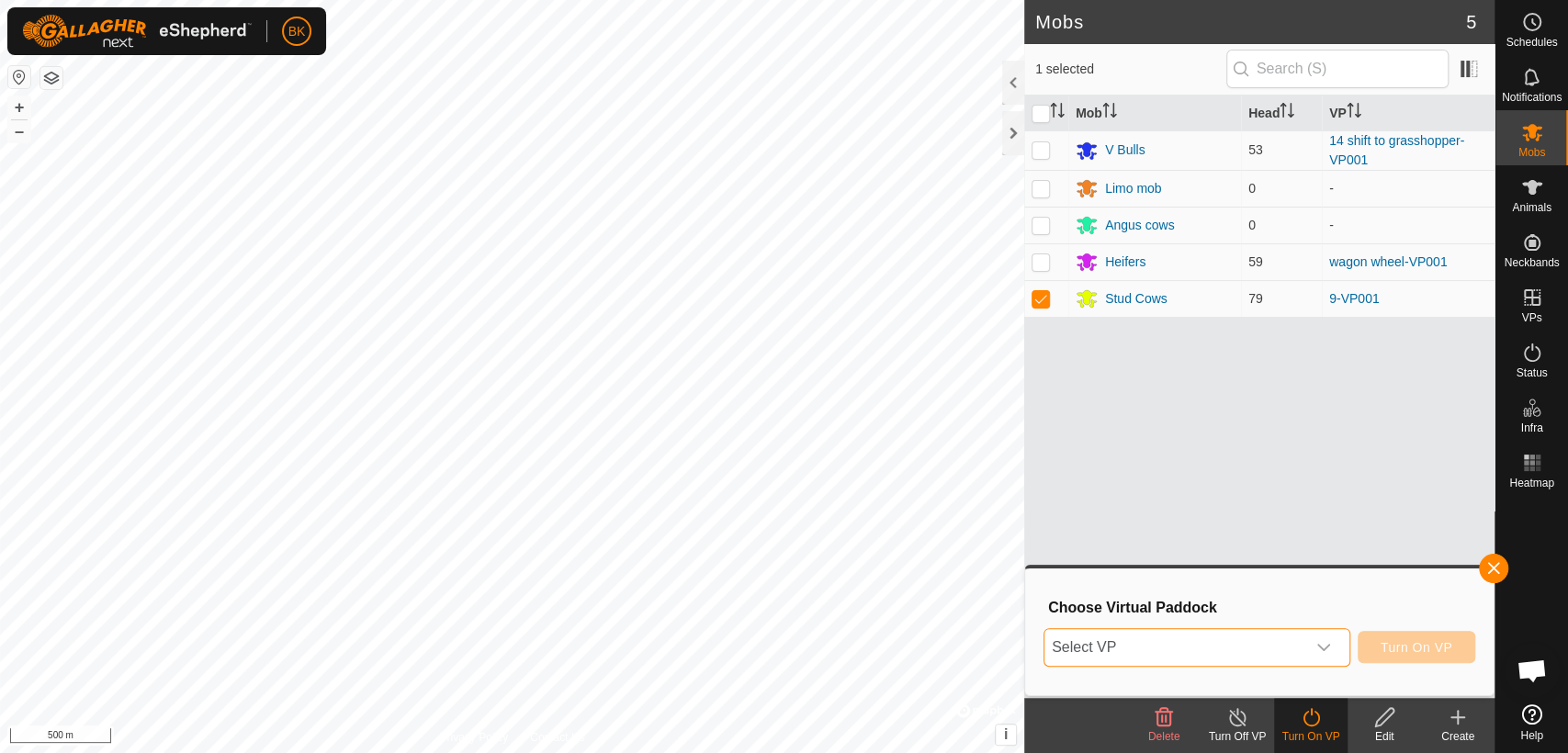
click at [1279, 645] on span "Select VP" at bounding box center [1175, 647] width 261 height 37
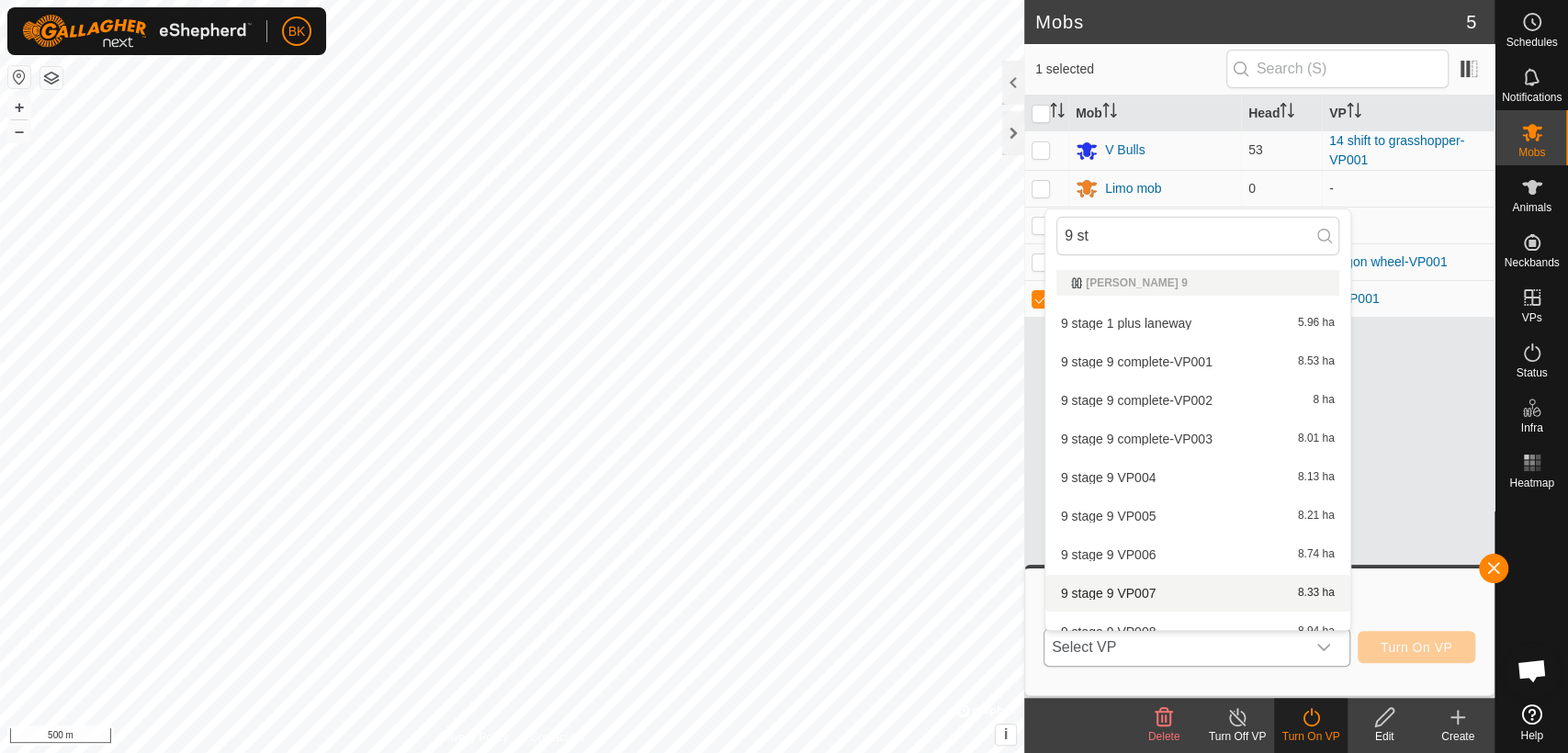
scroll to position [20, 0]
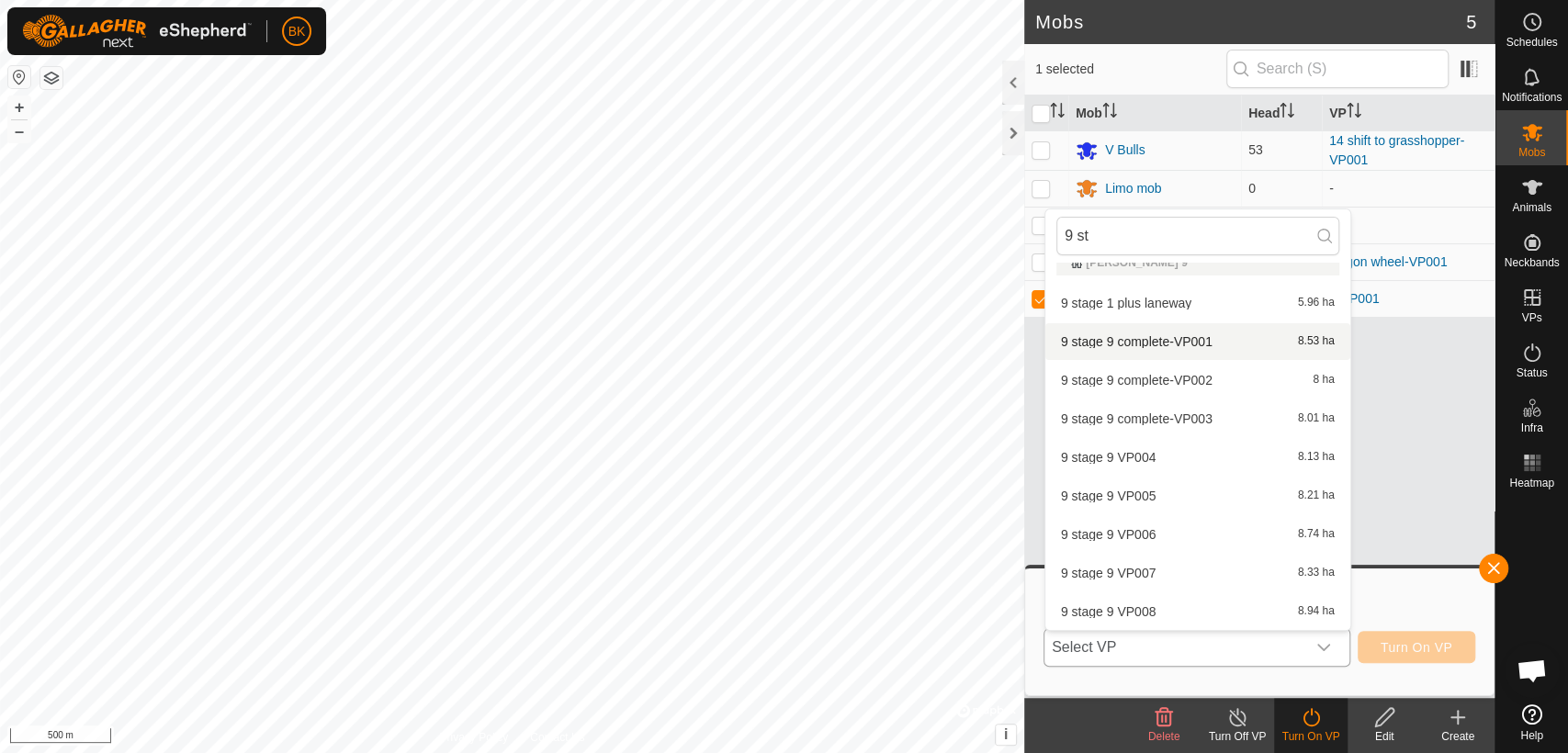
type input "9 st"
click at [1181, 339] on li "9 stage 9 complete-VP001 8.53 ha" at bounding box center [1197, 341] width 305 height 37
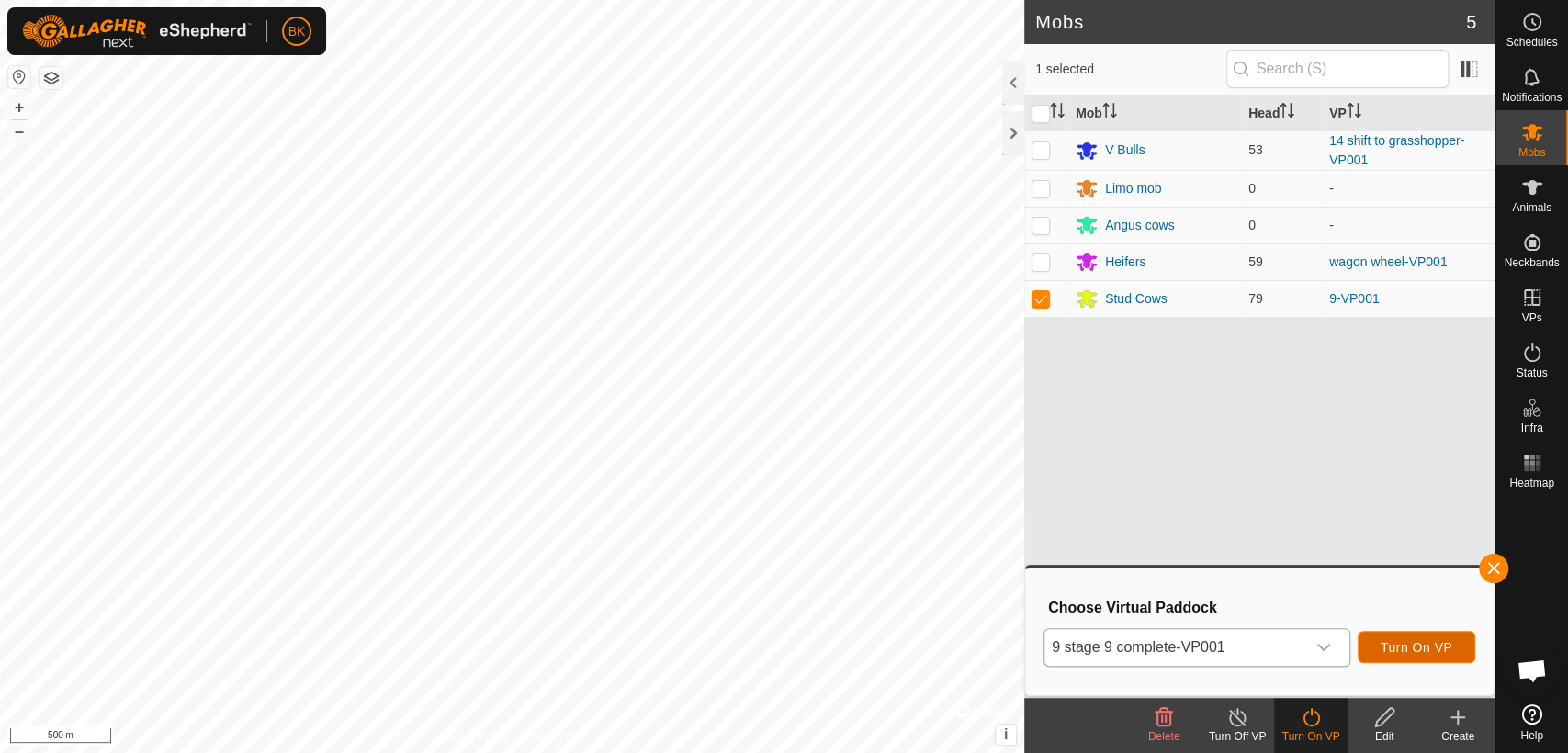
click at [1384, 640] on button "Turn On VP" at bounding box center [1417, 647] width 117 height 32
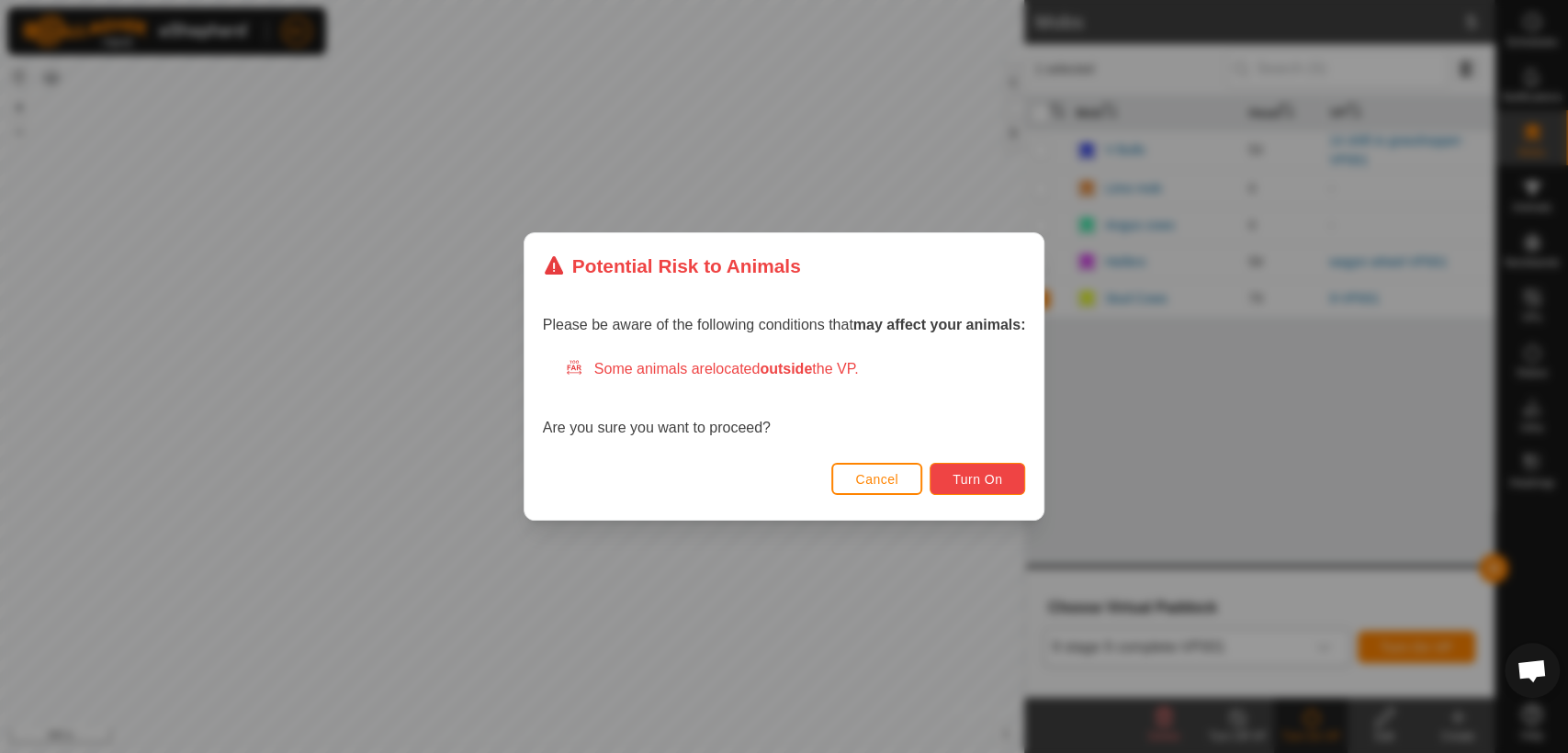
click at [1012, 487] on button "Turn On" at bounding box center [978, 479] width 95 height 32
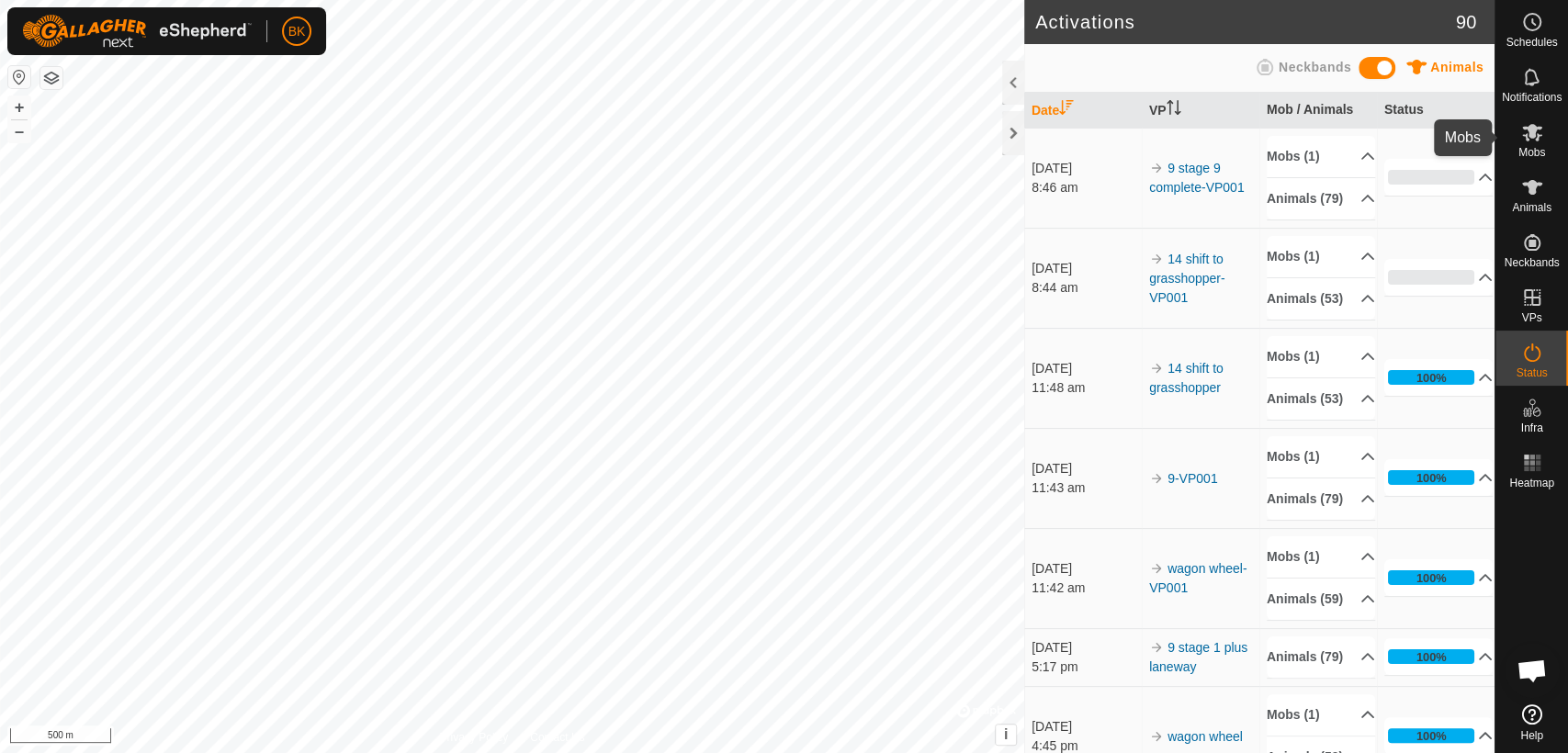
click at [1536, 135] on icon at bounding box center [1532, 133] width 20 height 18
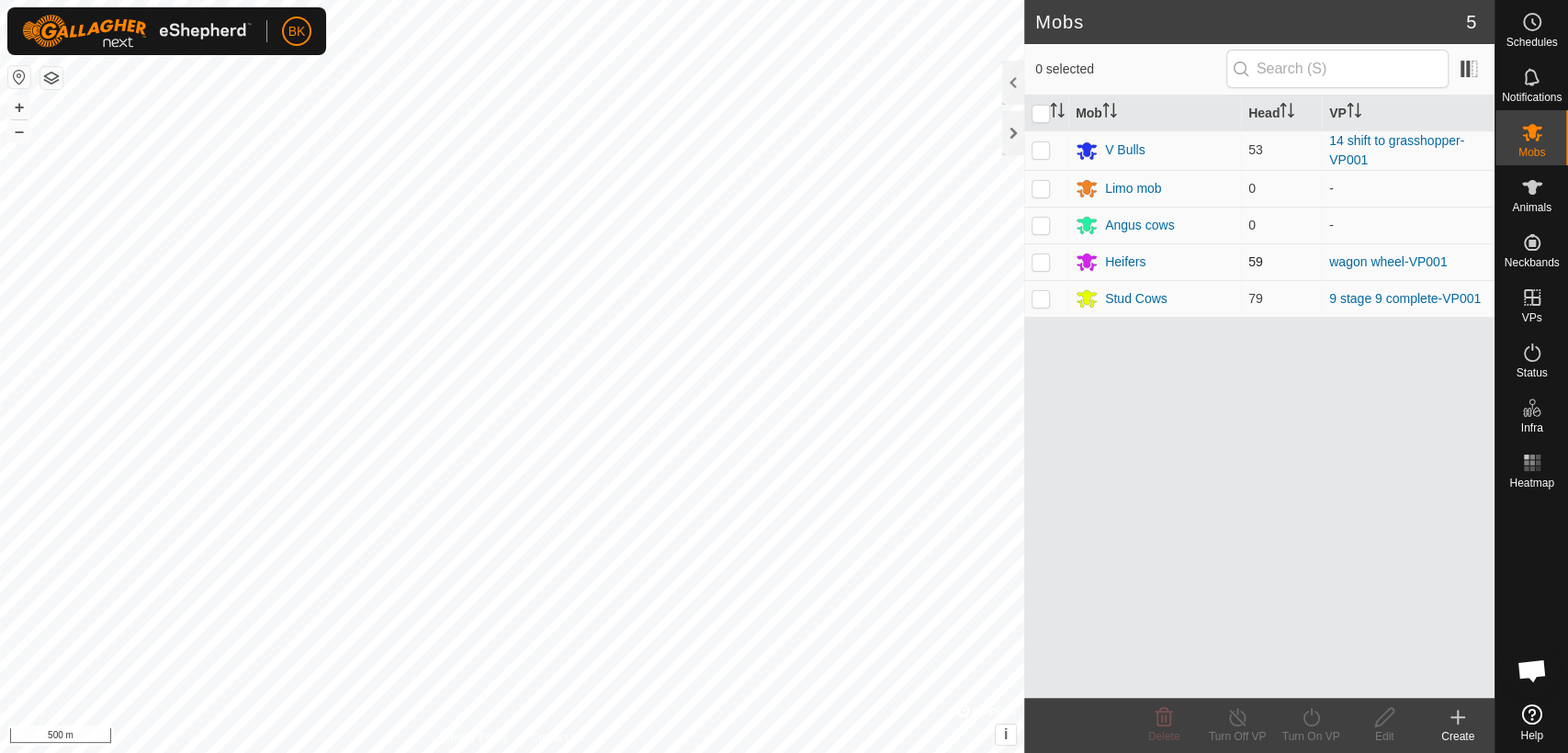
click at [1035, 259] on p-checkbox at bounding box center [1040, 261] width 18 height 15
checkbox input "true"
click at [1319, 726] on icon at bounding box center [1311, 717] width 23 height 22
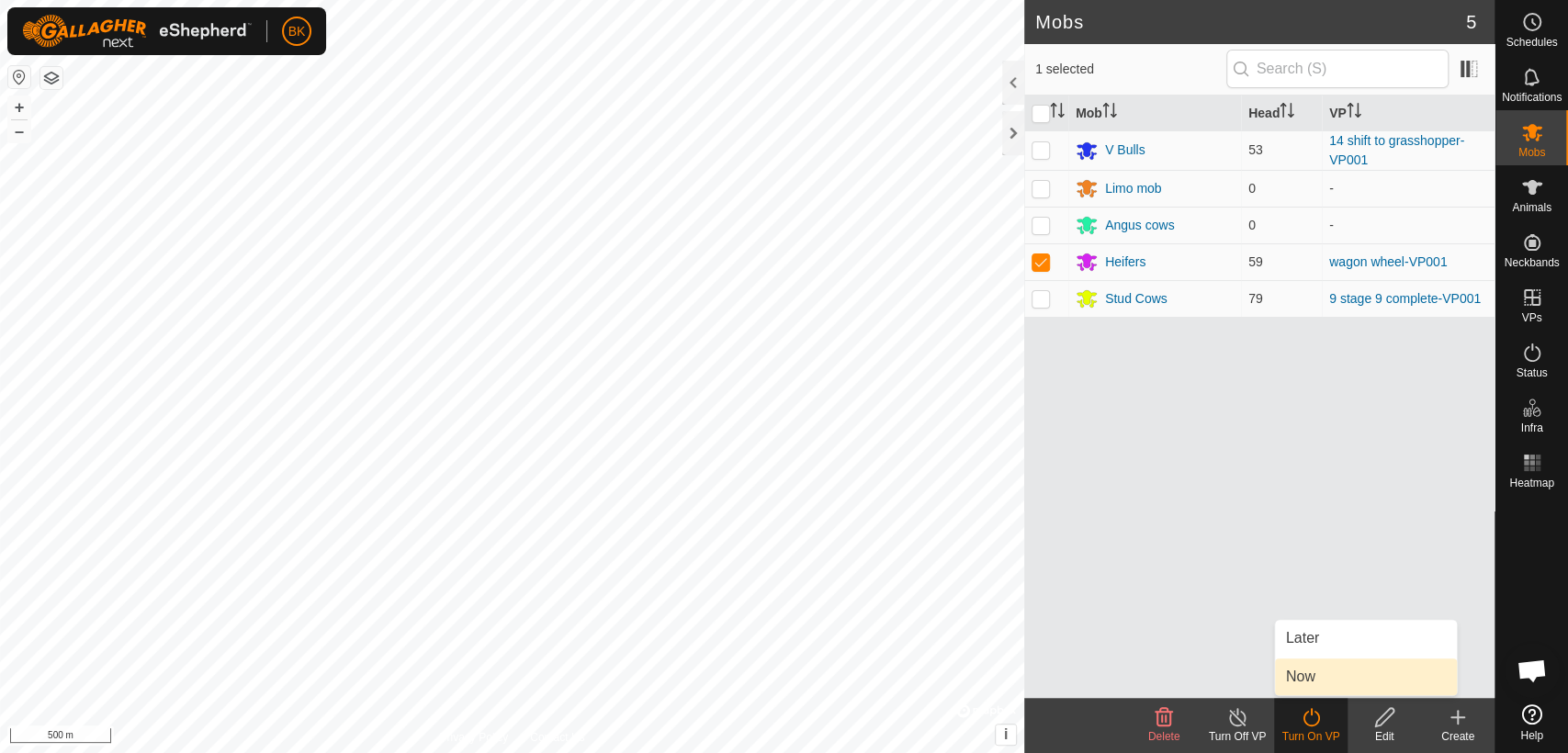
click at [1310, 687] on link "Now" at bounding box center [1365, 677] width 182 height 37
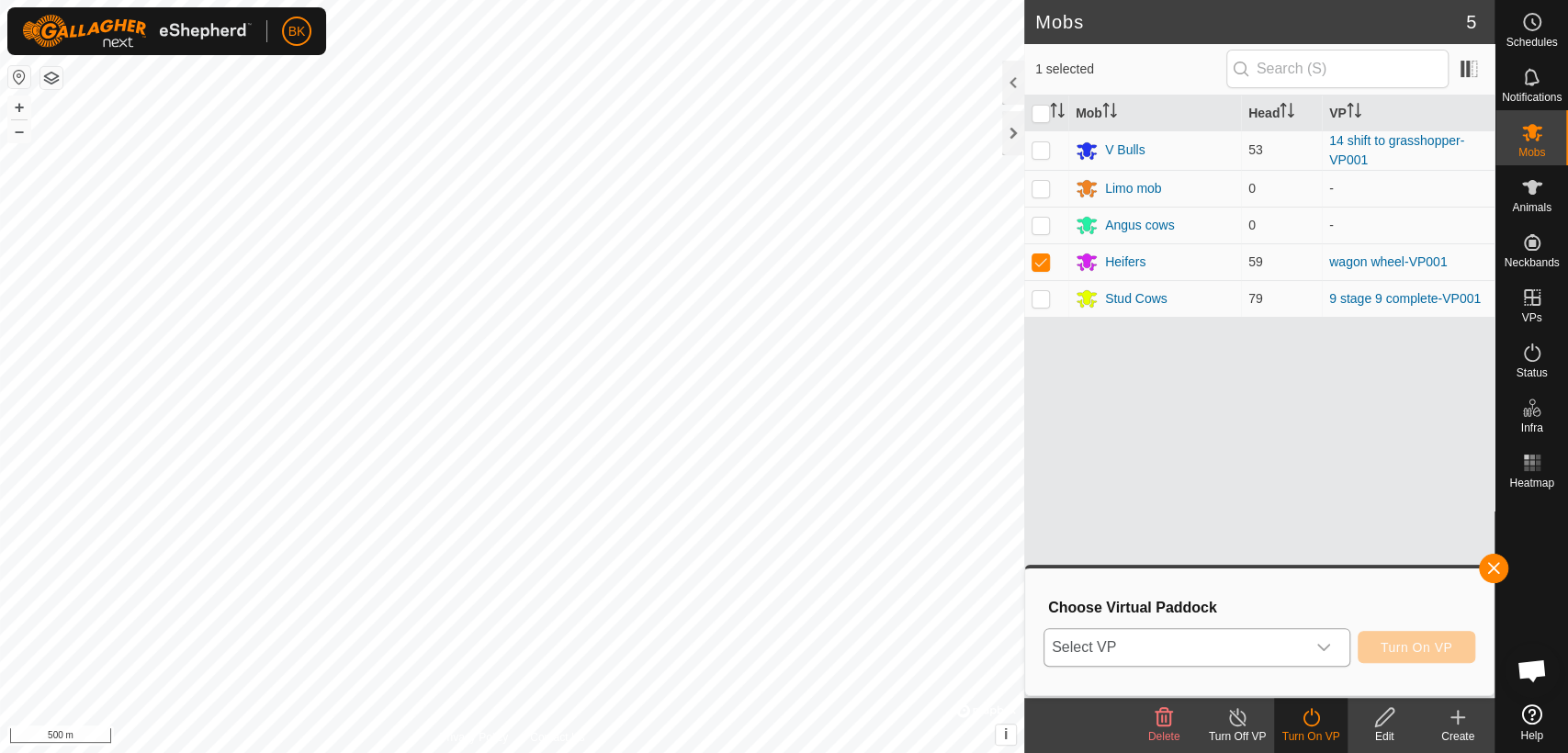
click at [1323, 641] on icon "dropdown trigger" at bounding box center [1324, 647] width 15 height 15
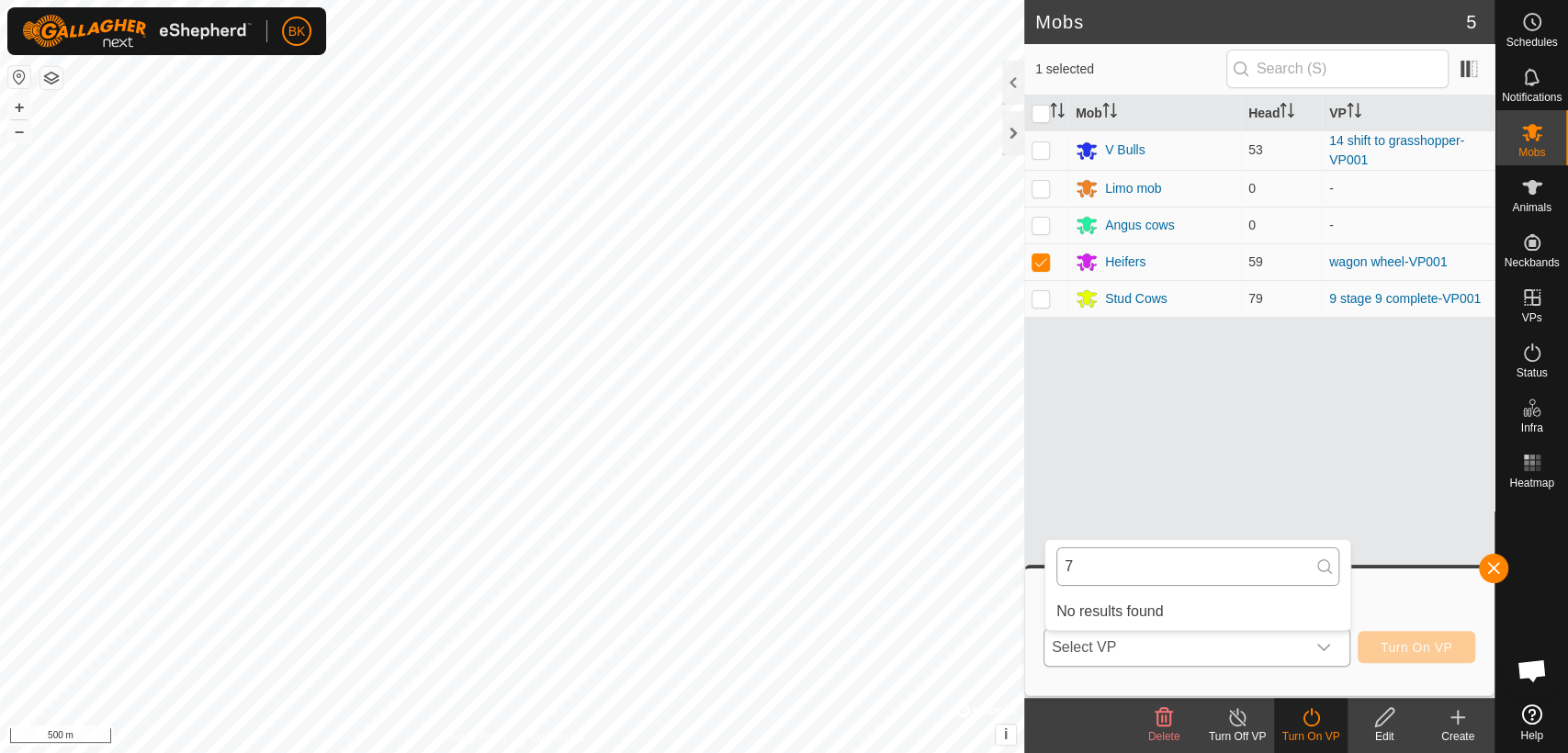
type input "7"
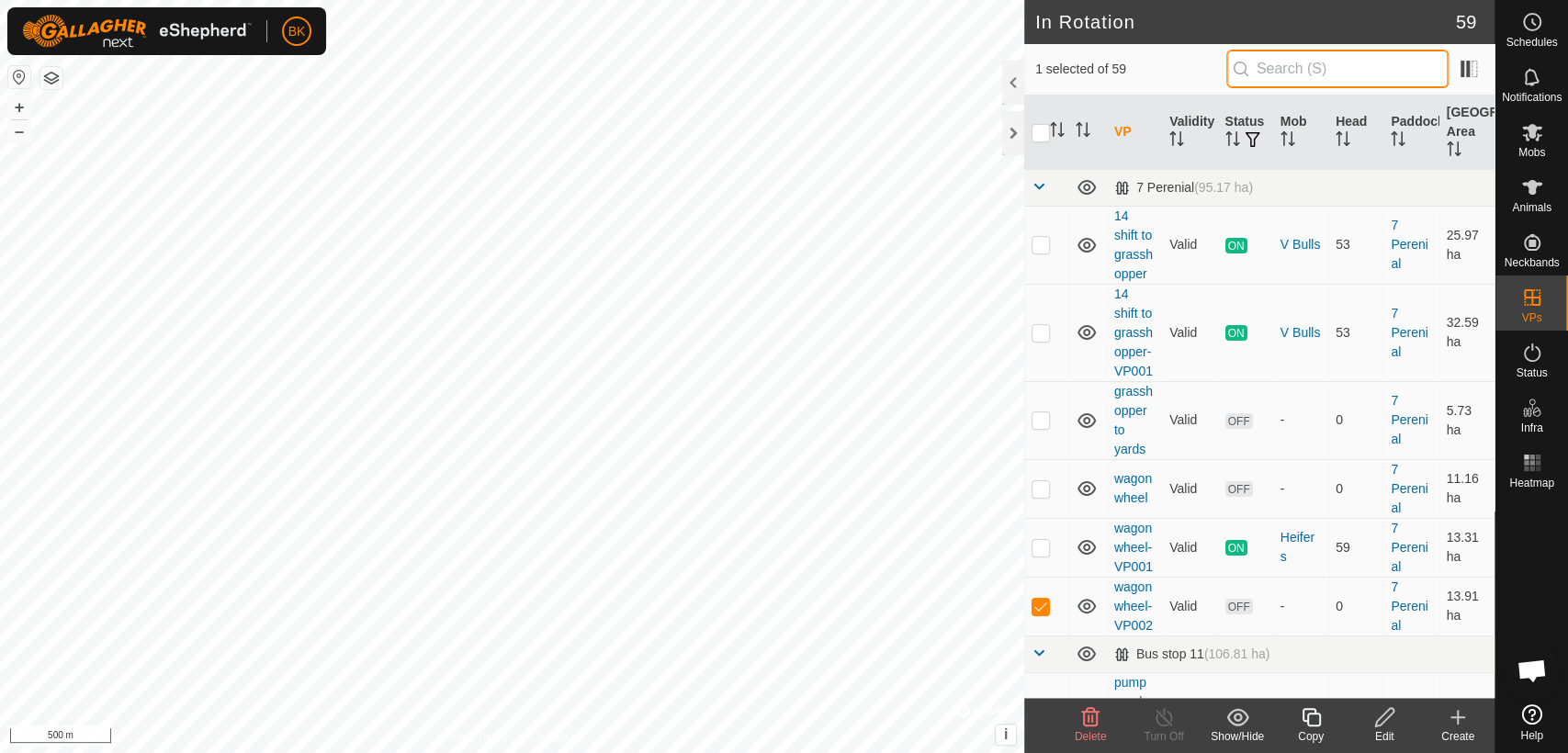
click at [1308, 64] on input "text" at bounding box center [1337, 69] width 223 height 39
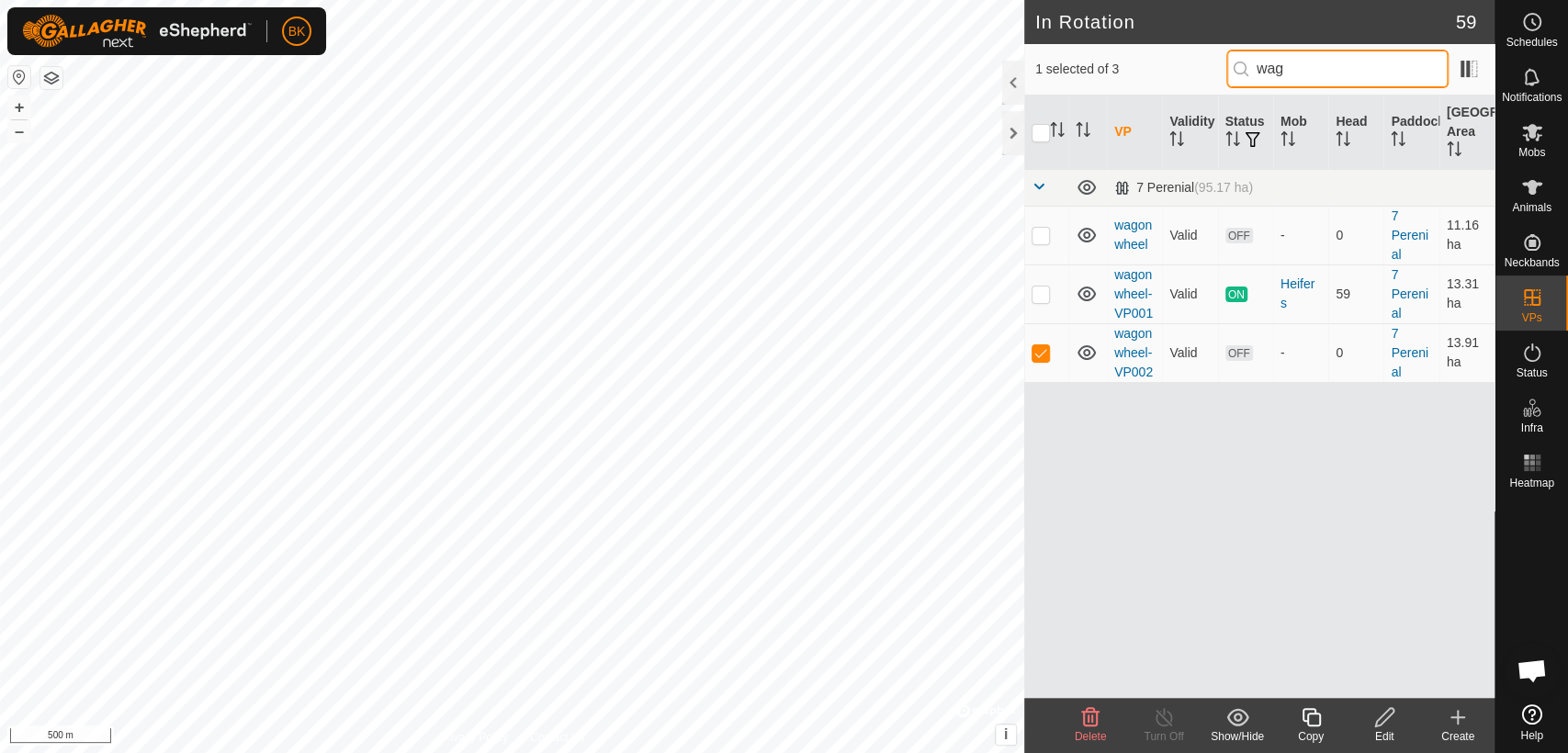
type input "wag"
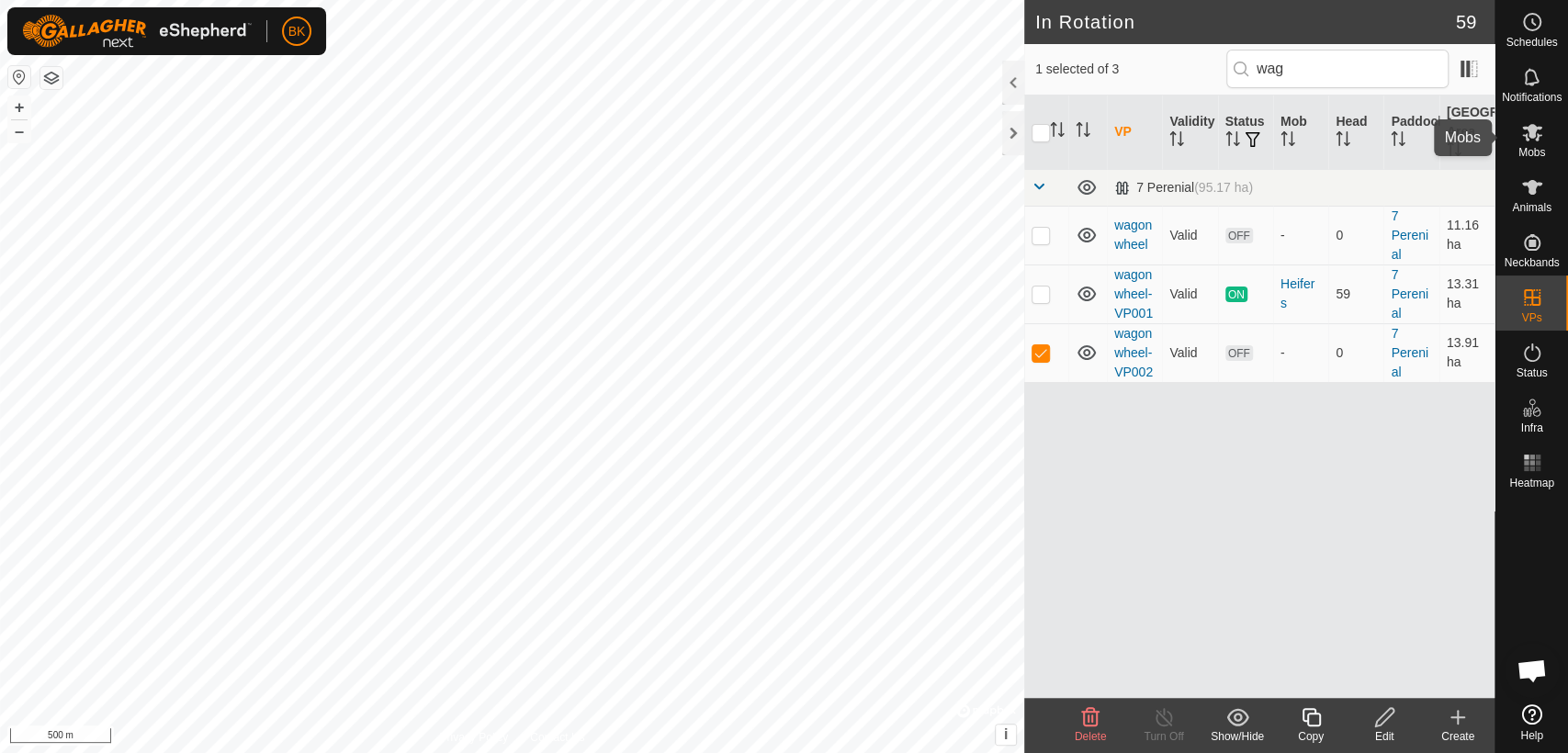
click at [1529, 119] on es-mob-svg-icon at bounding box center [1532, 132] width 33 height 30
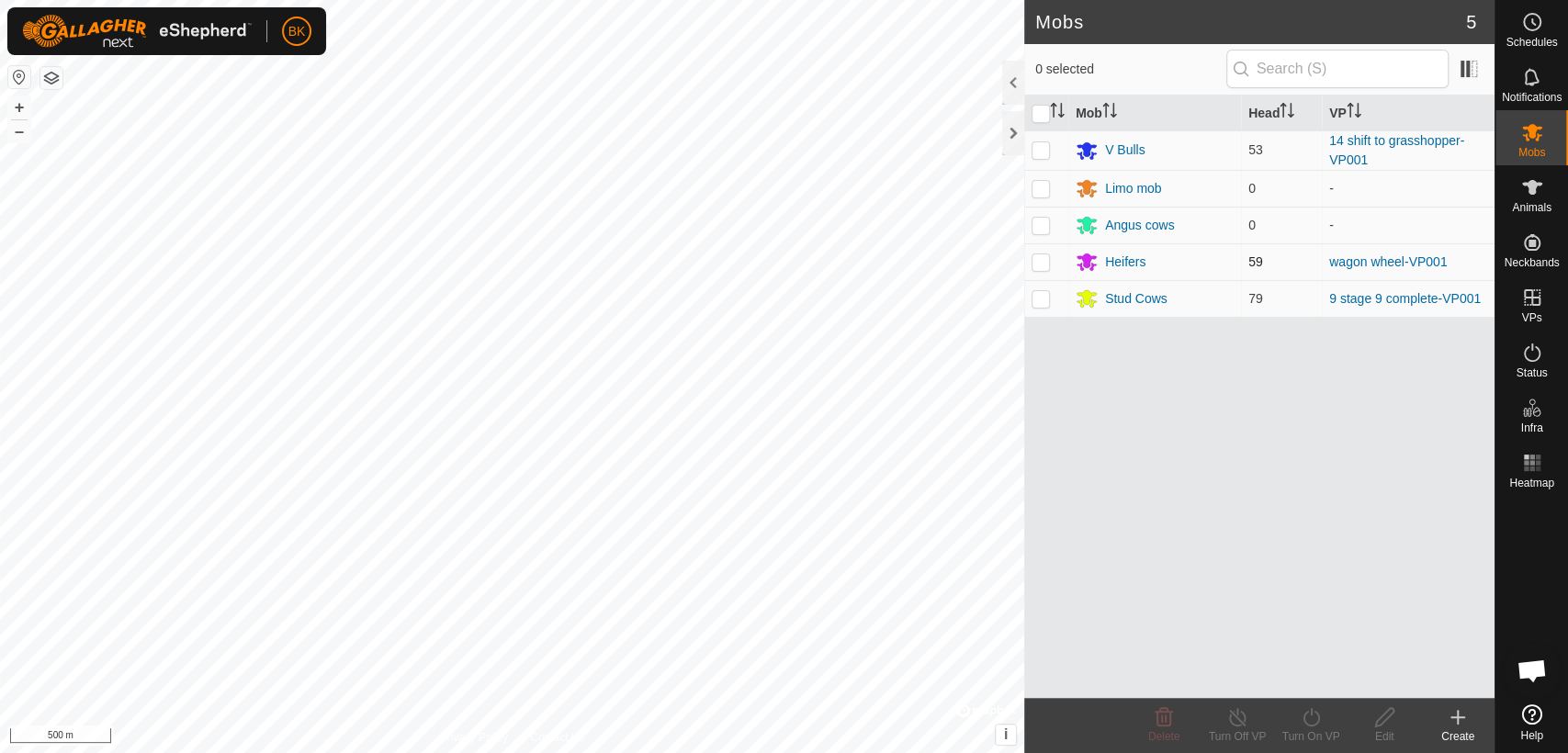
click at [1042, 264] on p-checkbox at bounding box center [1040, 261] width 18 height 15
checkbox input "true"
click at [1301, 714] on icon at bounding box center [1311, 717] width 23 height 22
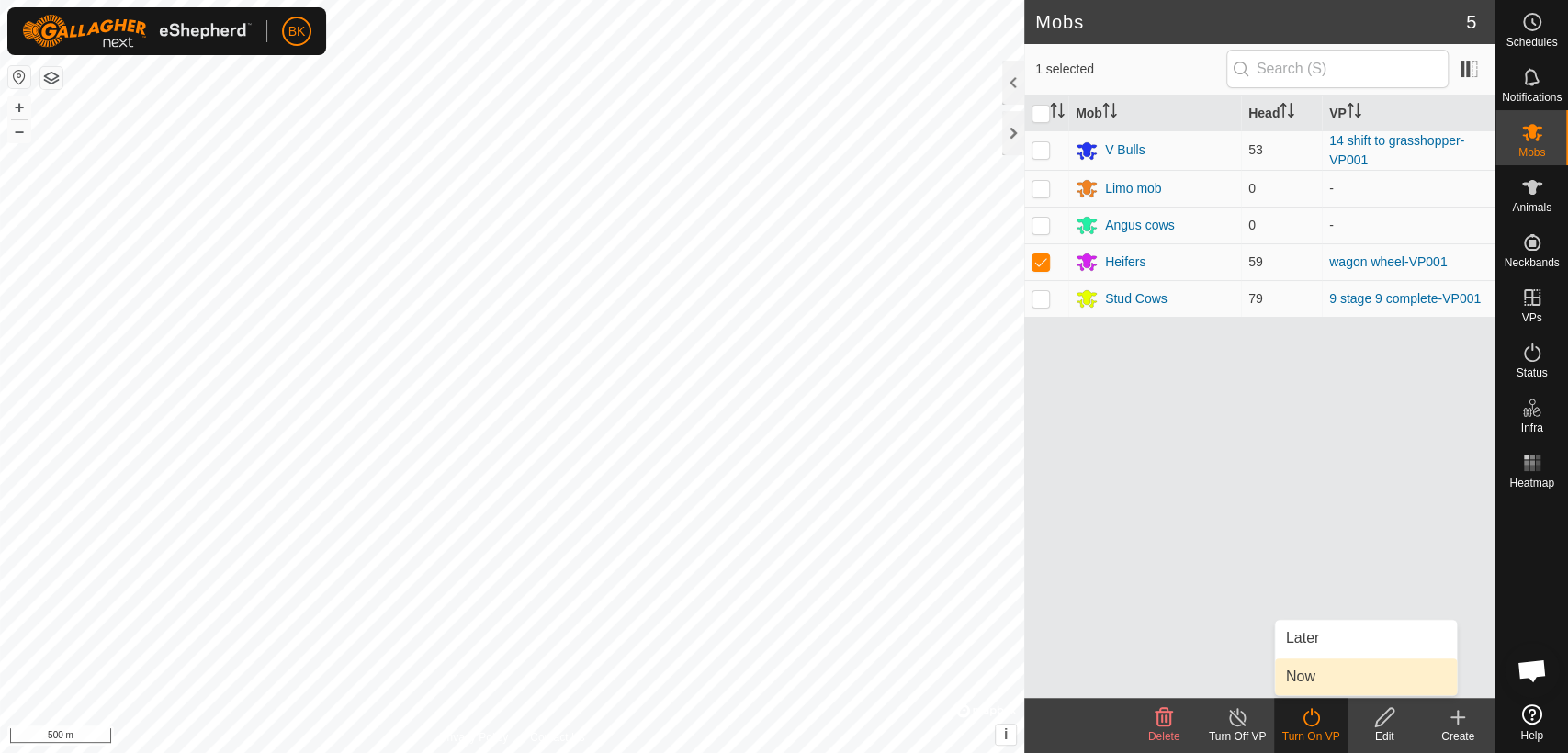
click at [1302, 692] on link "Now" at bounding box center [1365, 677] width 182 height 37
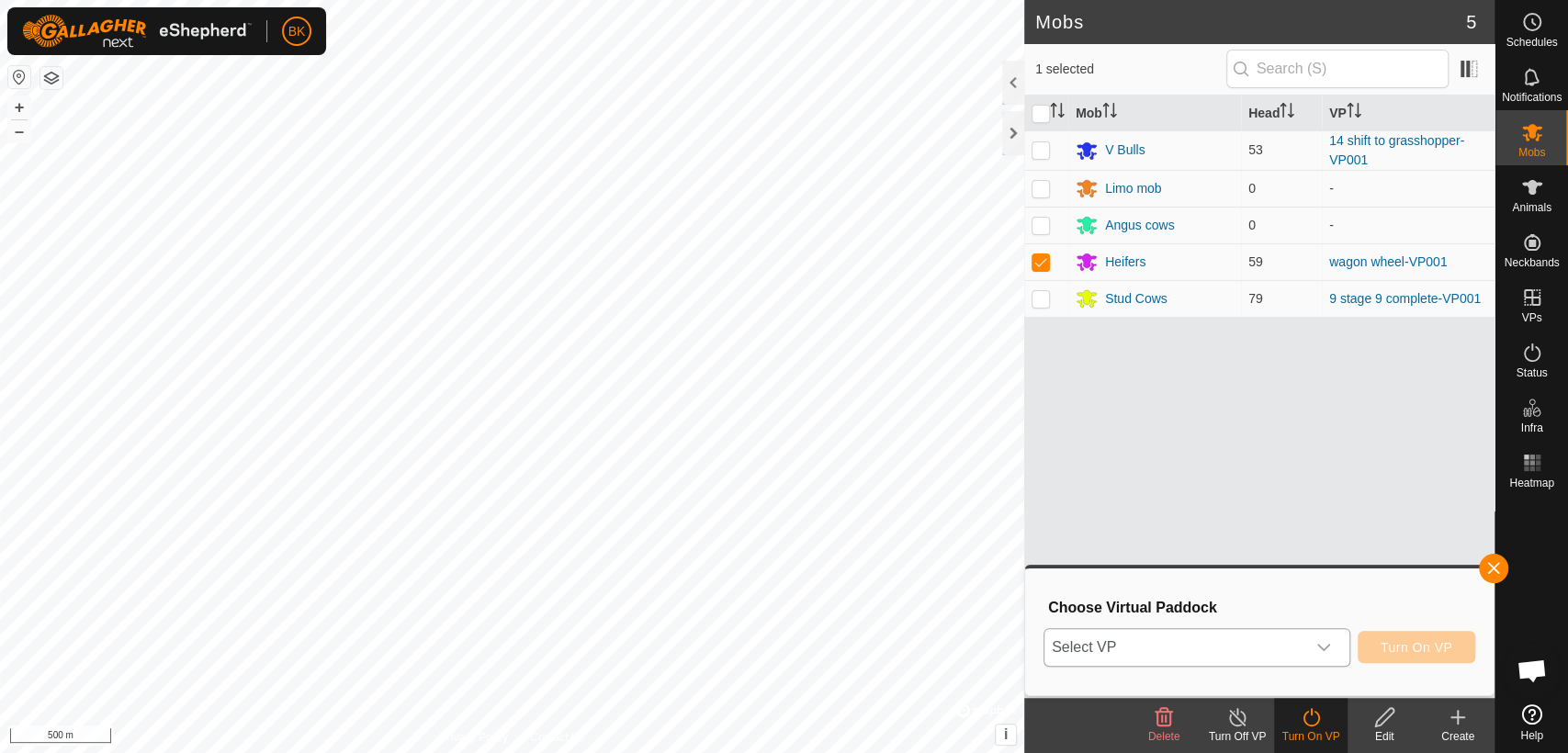
click at [1164, 640] on span "Select VP" at bounding box center [1175, 647] width 261 height 37
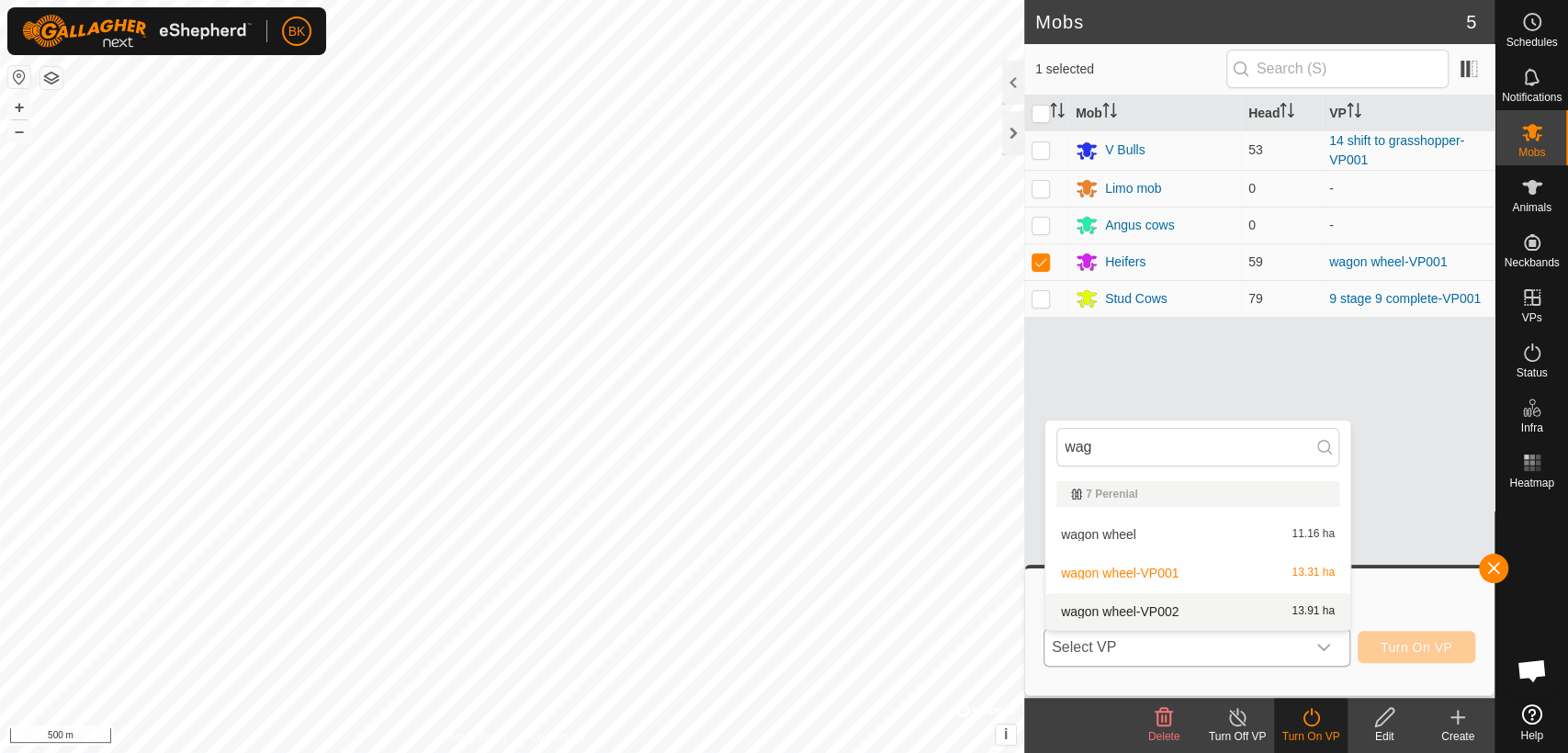
type input "wag"
click at [1159, 602] on li "wagon wheel-VP002 13.91 ha" at bounding box center [1197, 611] width 305 height 37
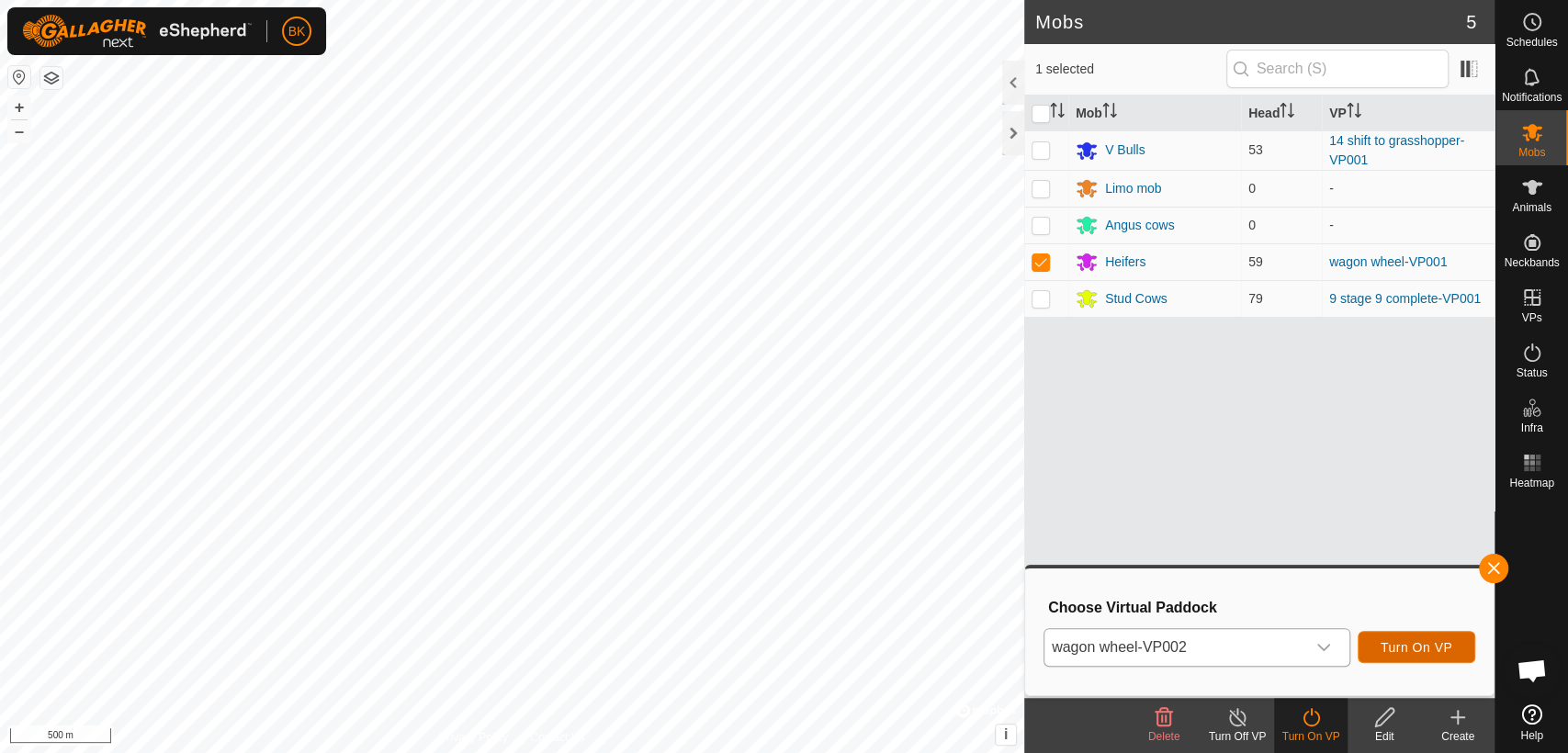
click at [1390, 648] on span "Turn On VP" at bounding box center [1417, 647] width 72 height 15
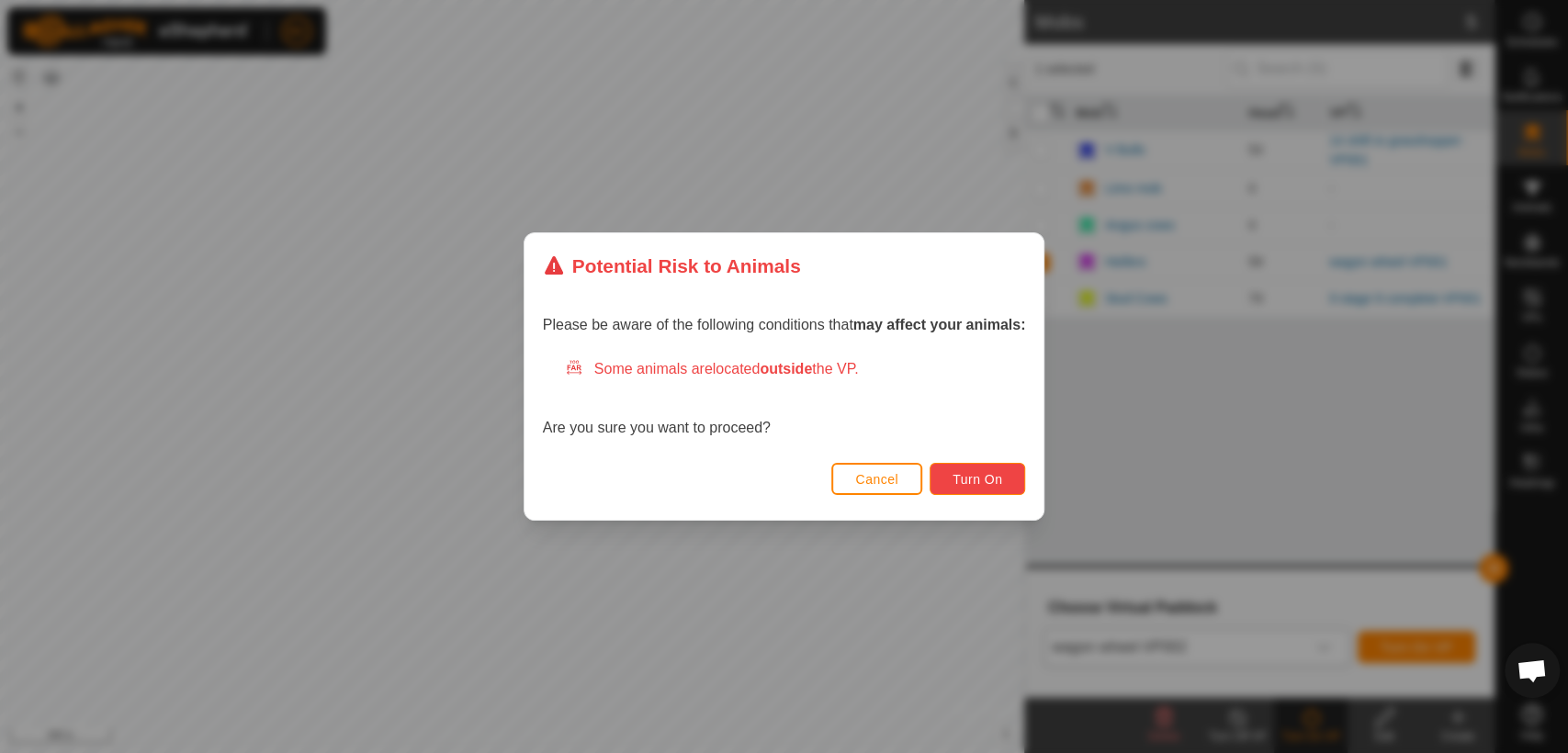
click at [997, 477] on span "Turn On" at bounding box center [978, 479] width 50 height 15
